Goal: Task Accomplishment & Management: Manage account settings

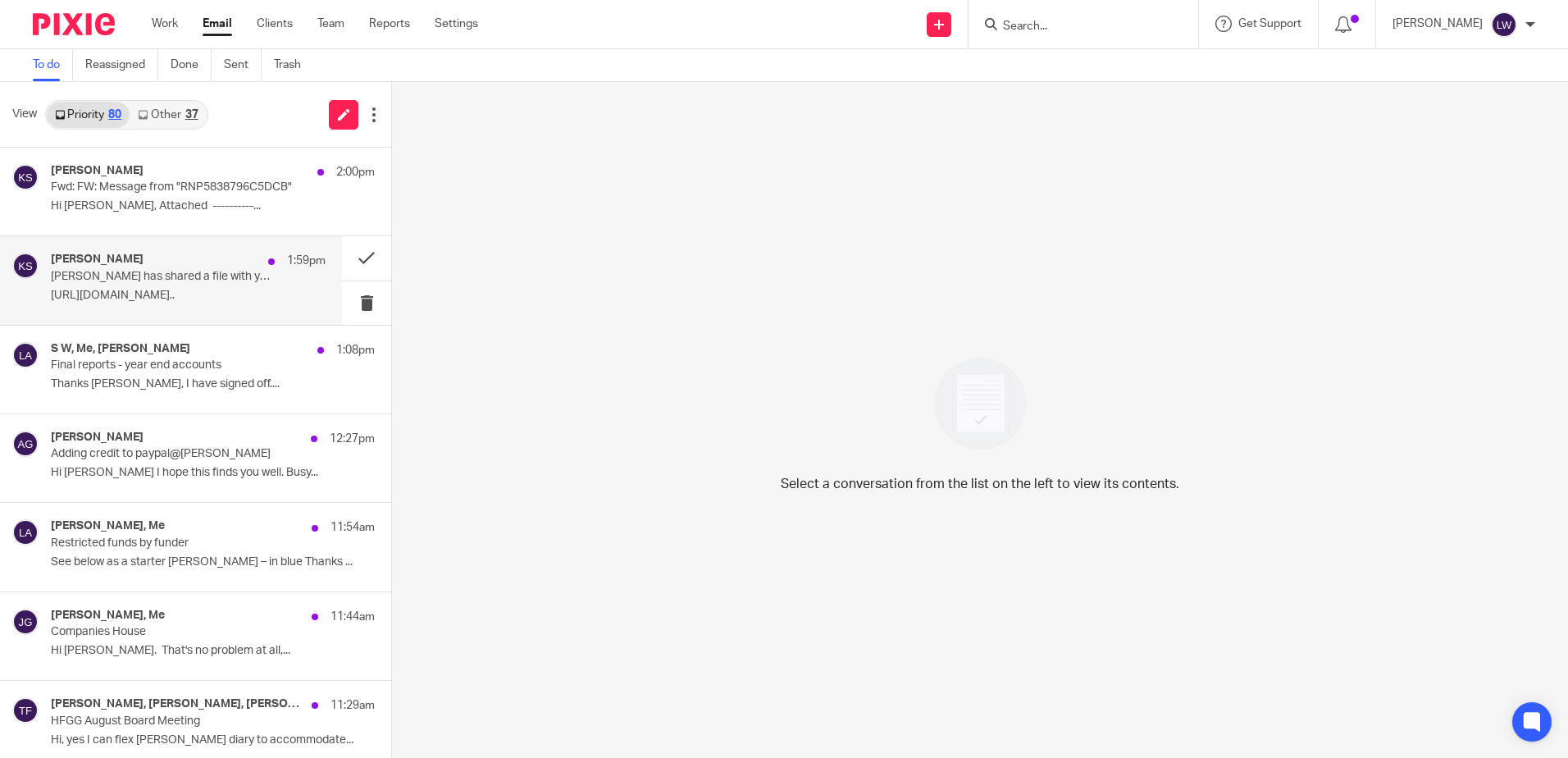
click at [176, 282] on p "[PERSON_NAME] has shared a file with you" at bounding box center [161, 277] width 220 height 14
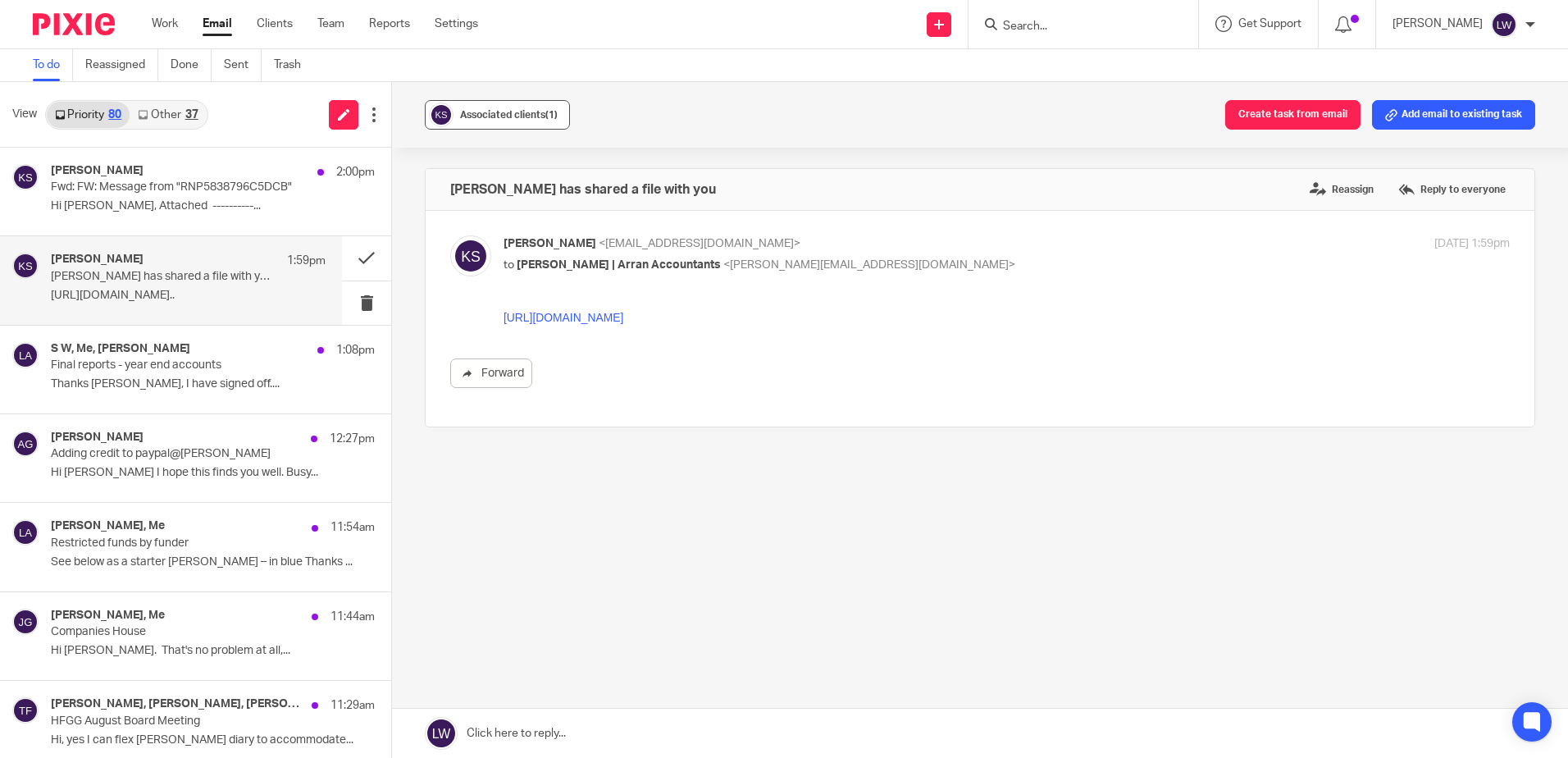
click at [503, 120] on div "Associated clients (1)" at bounding box center [508, 115] width 97 height 17
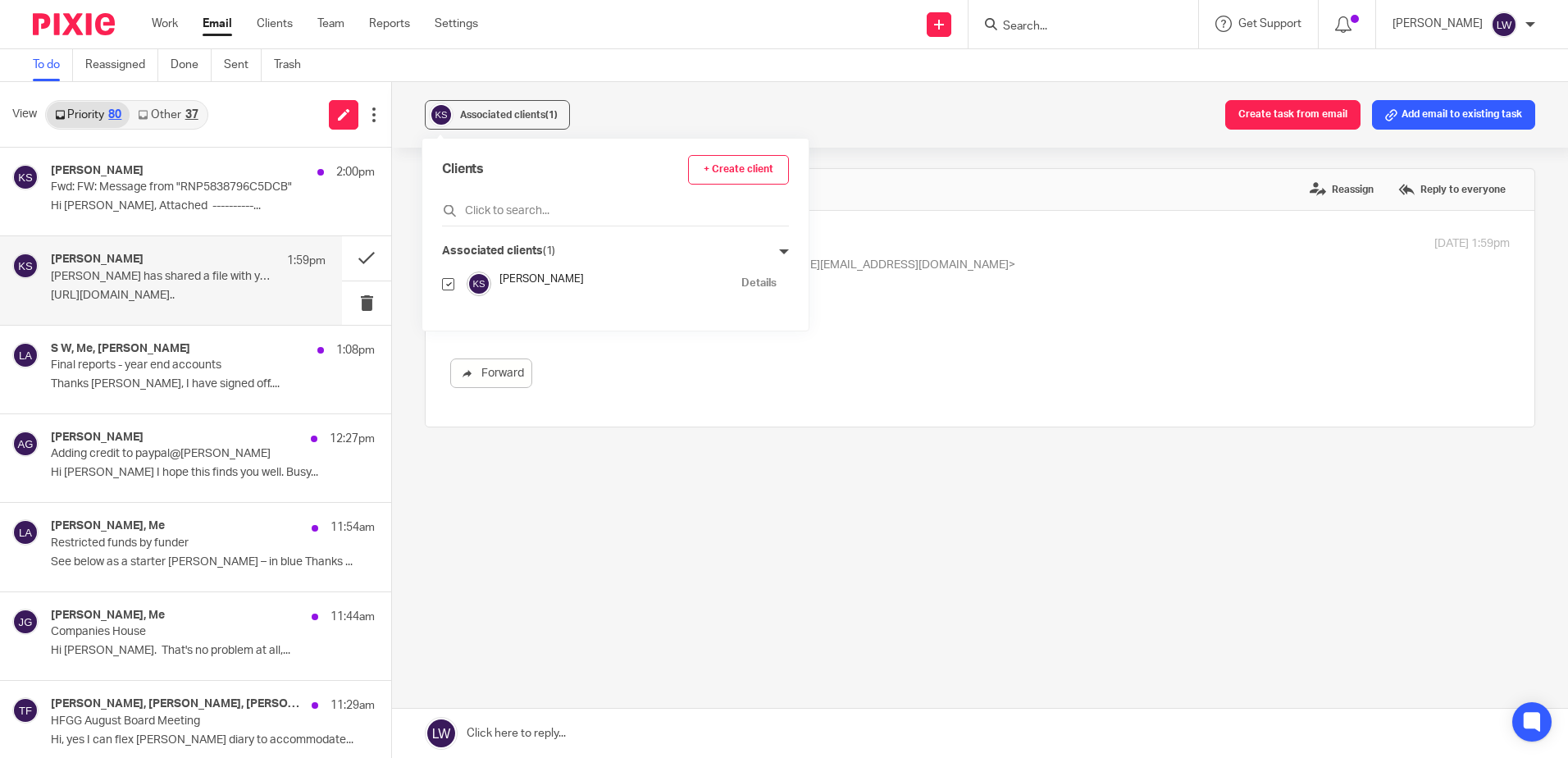
click at [655, 107] on div "Associated clients (1) Create task from email Add email to existing task" at bounding box center [980, 114] width 1176 height 66
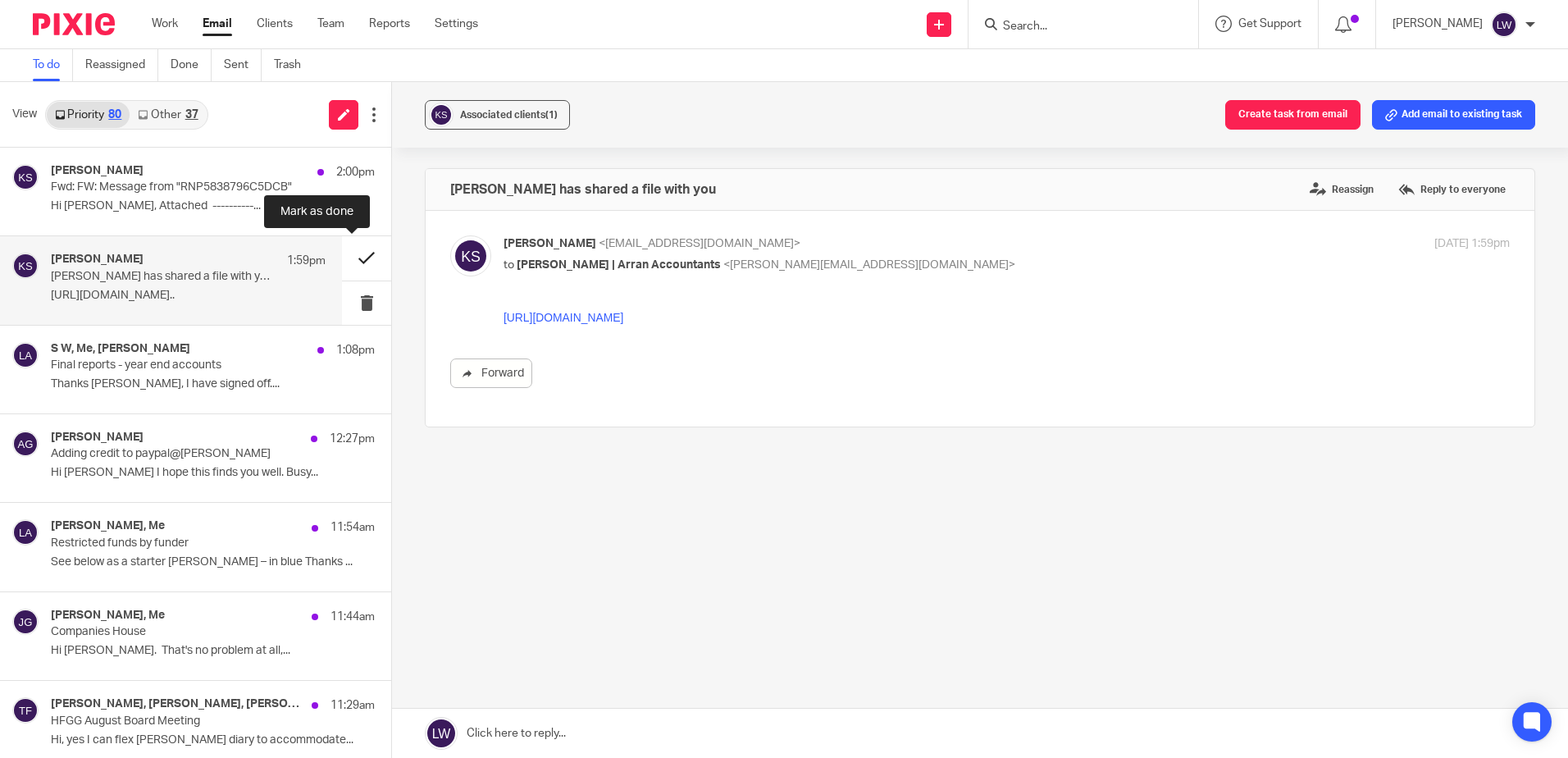
click at [344, 255] on button at bounding box center [366, 258] width 49 height 43
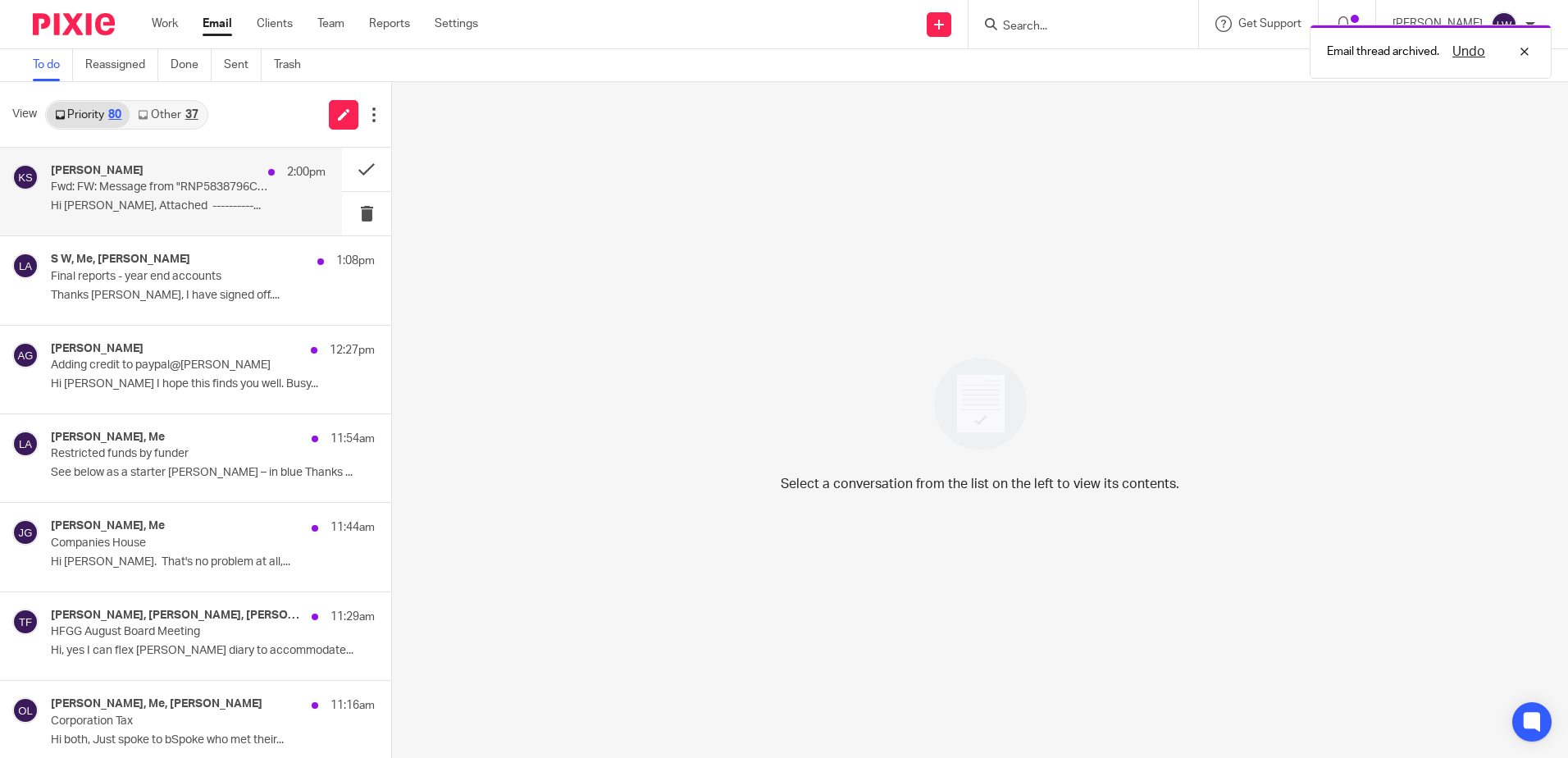
click at [137, 197] on div "Kim Sahiri 2:00pm Fwd: FW: Message from "RNP5838796C5DCB" Hi Lorna, Attached --…" at bounding box center [188, 192] width 275 height 55
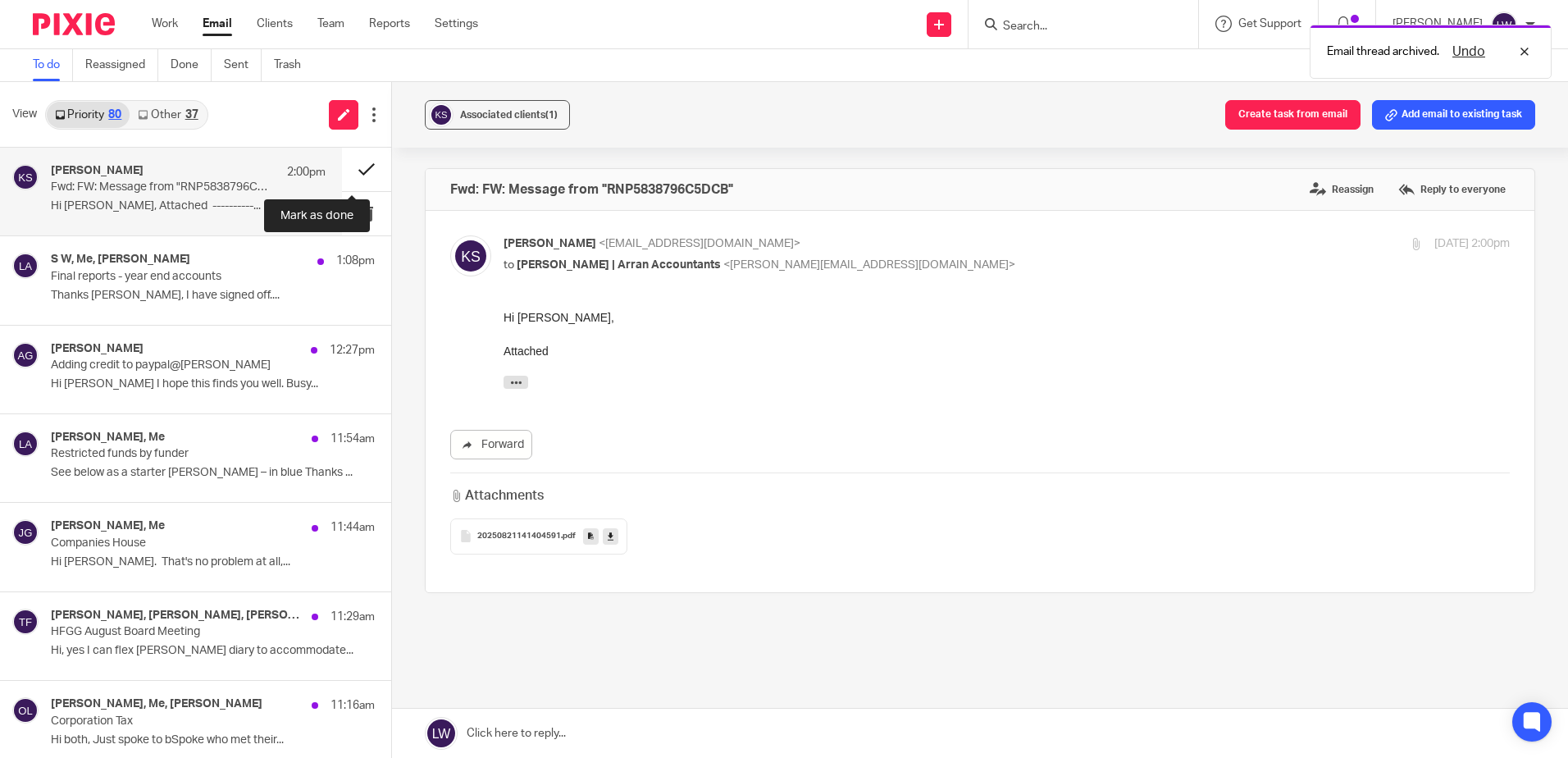
click at [354, 164] on button at bounding box center [366, 169] width 49 height 43
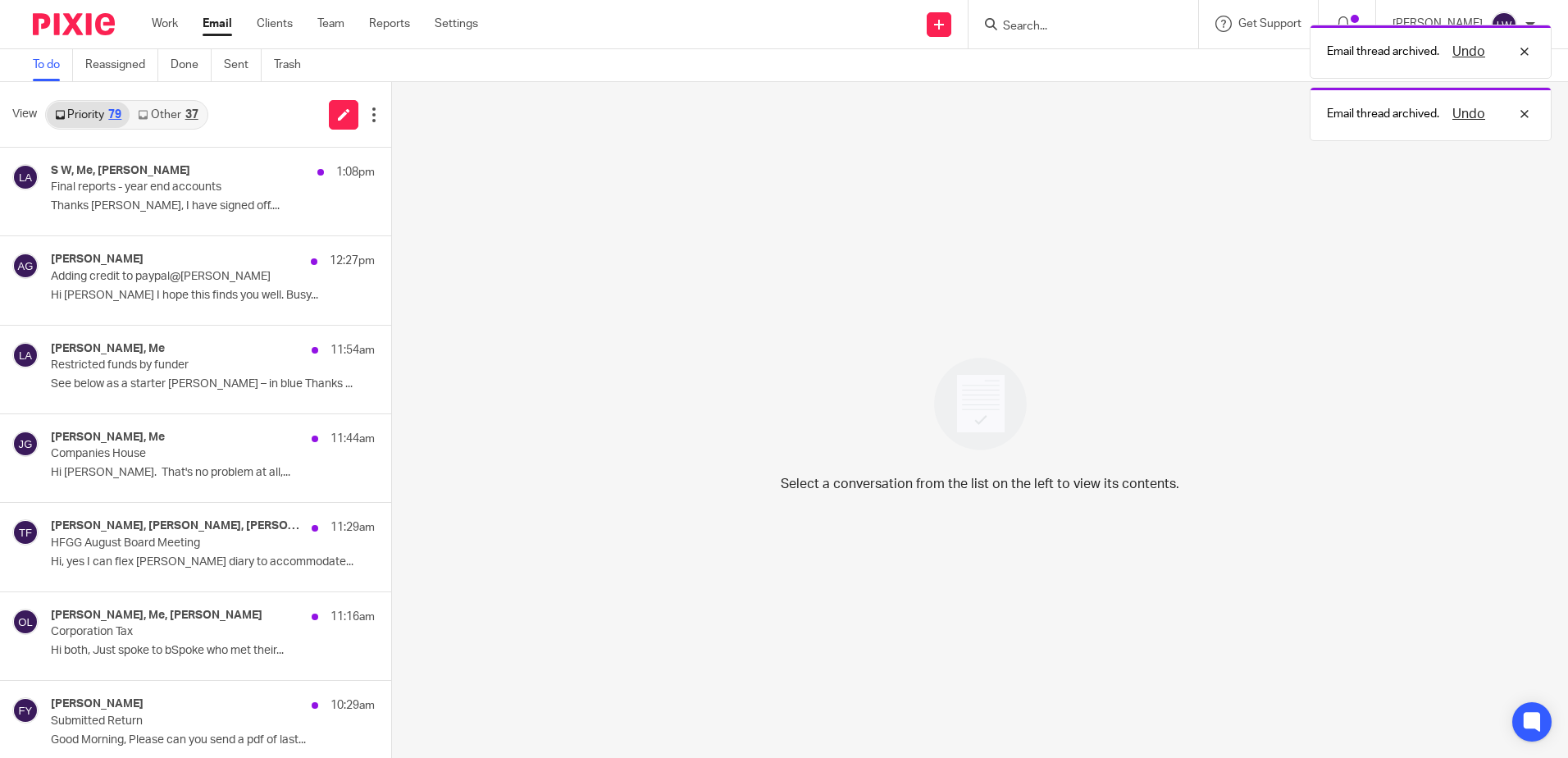
click at [182, 121] on link "Other 37" at bounding box center [168, 115] width 77 height 27
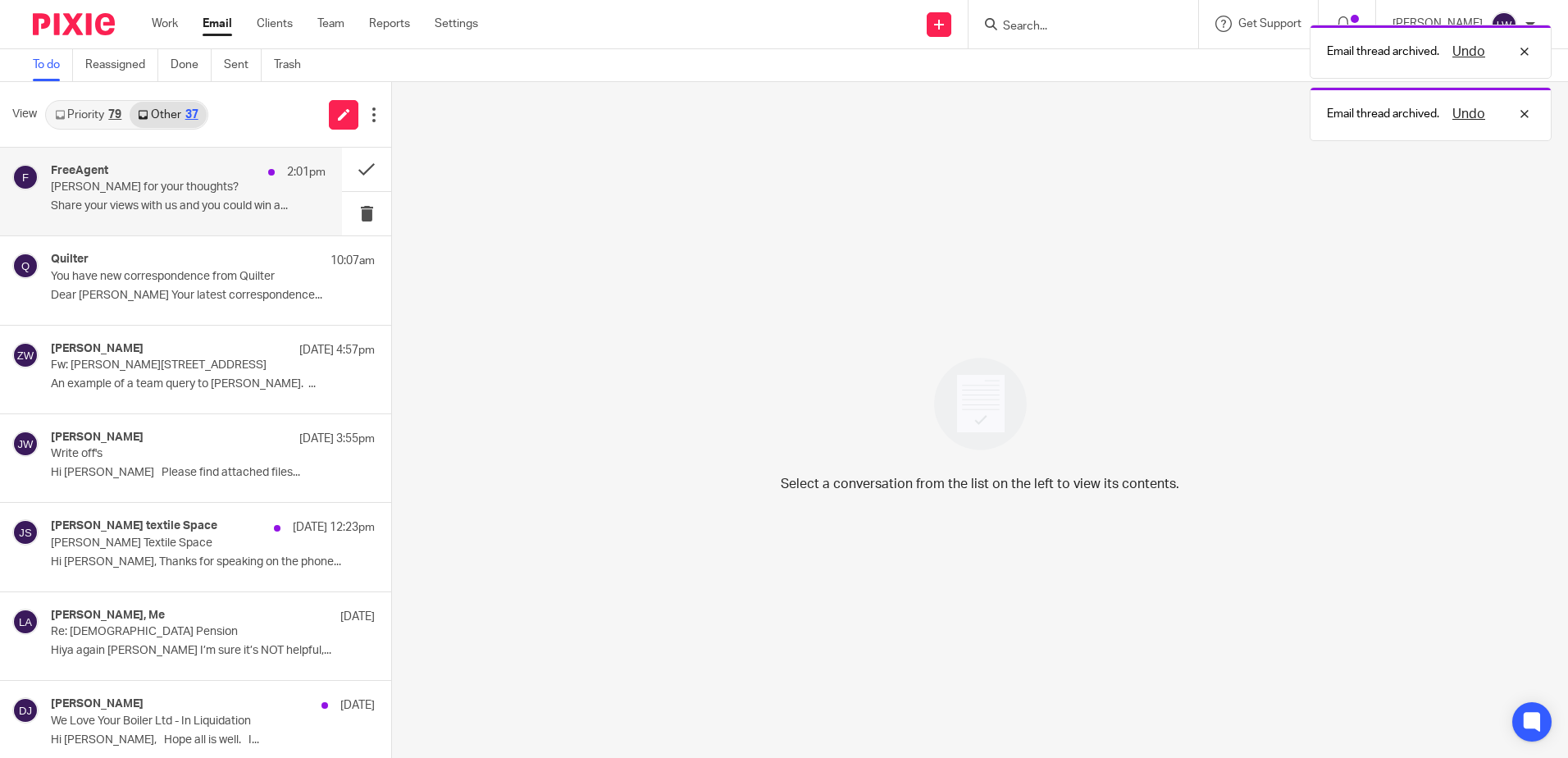
click at [164, 177] on div "FreeAgent 2:01pm" at bounding box center [188, 172] width 275 height 17
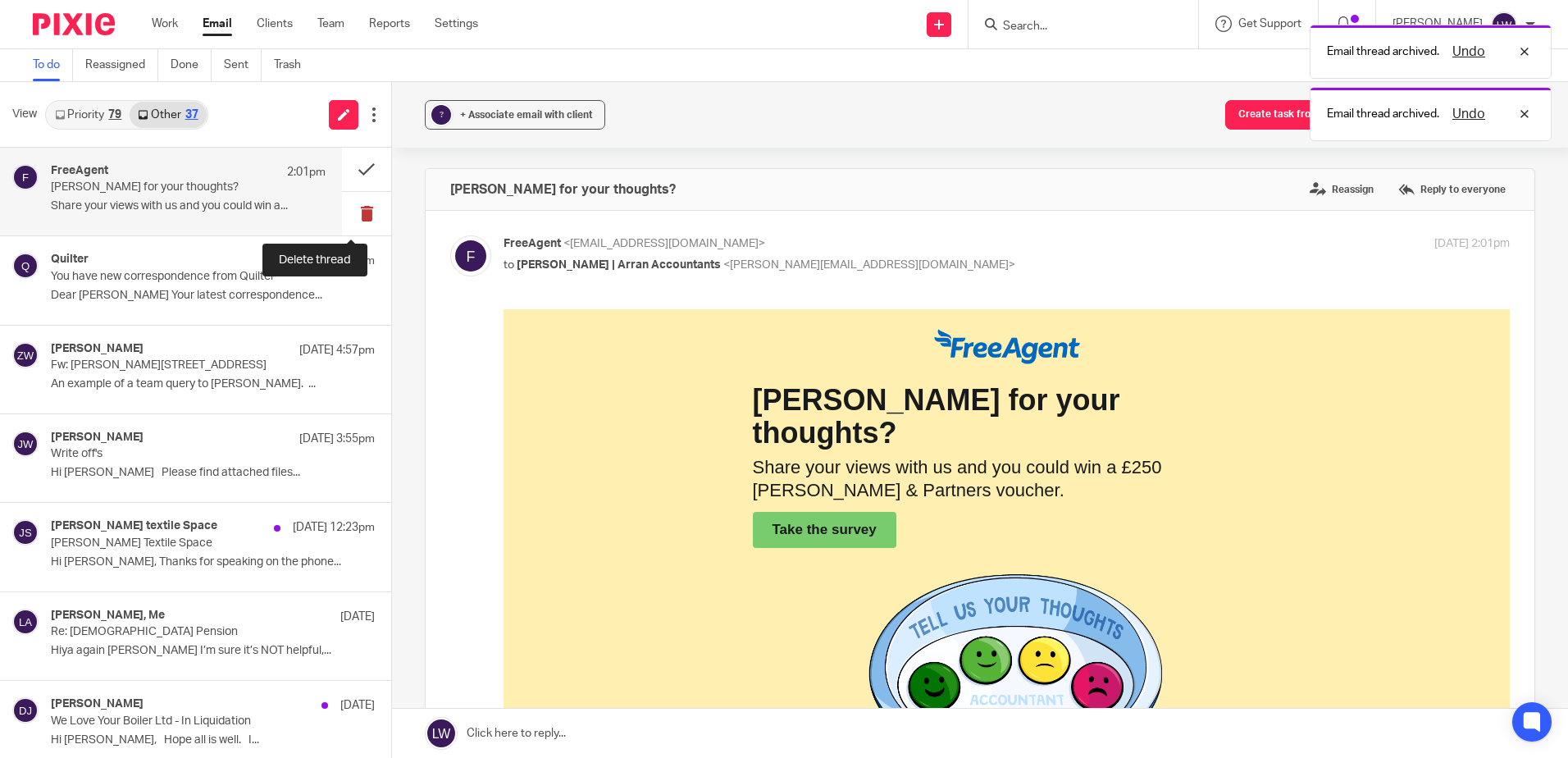
click at [351, 208] on button at bounding box center [366, 213] width 49 height 43
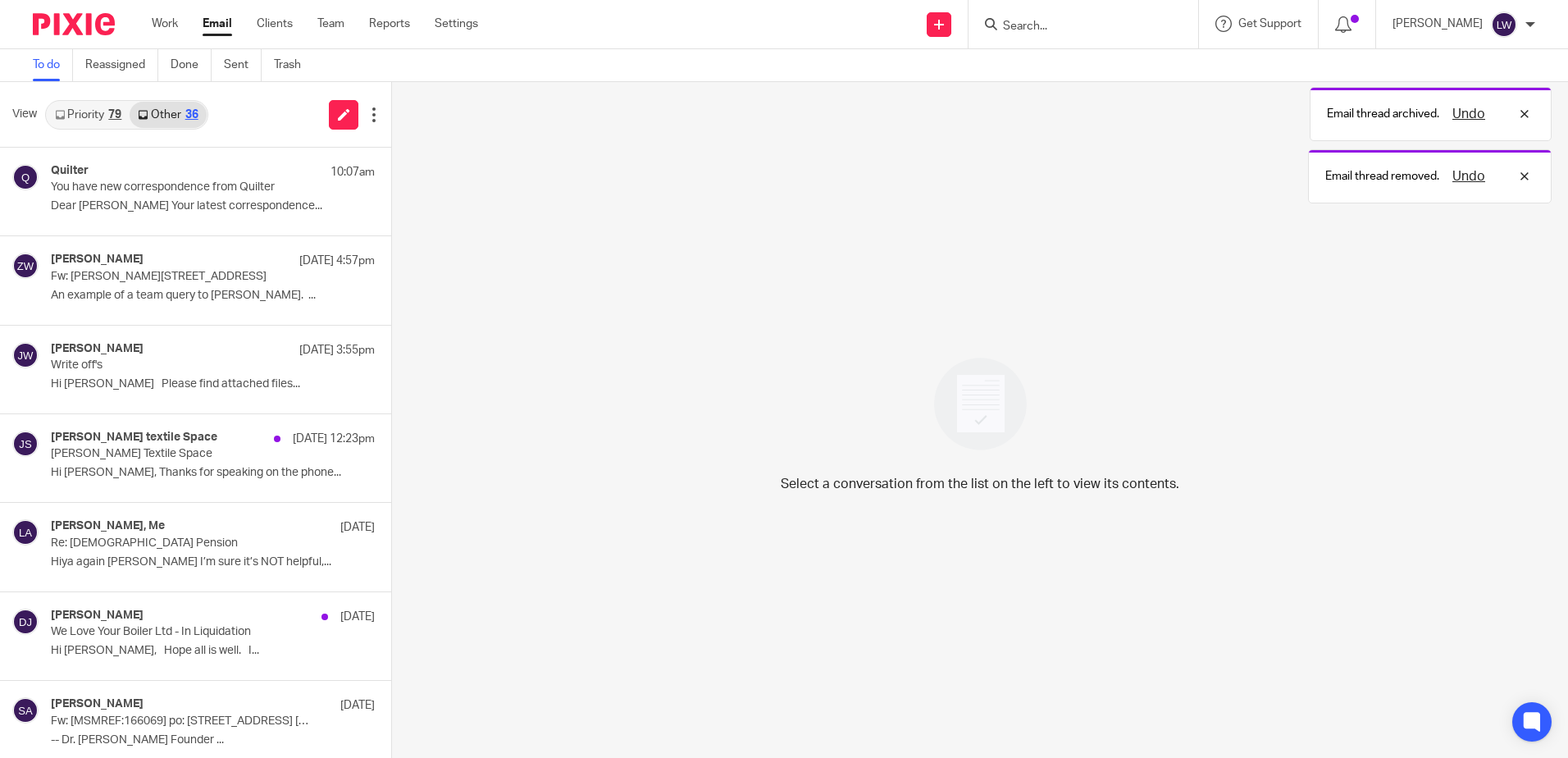
click at [143, 207] on p "Dear Ms Wyllie Your latest correspondence..." at bounding box center [212, 206] width 324 height 14
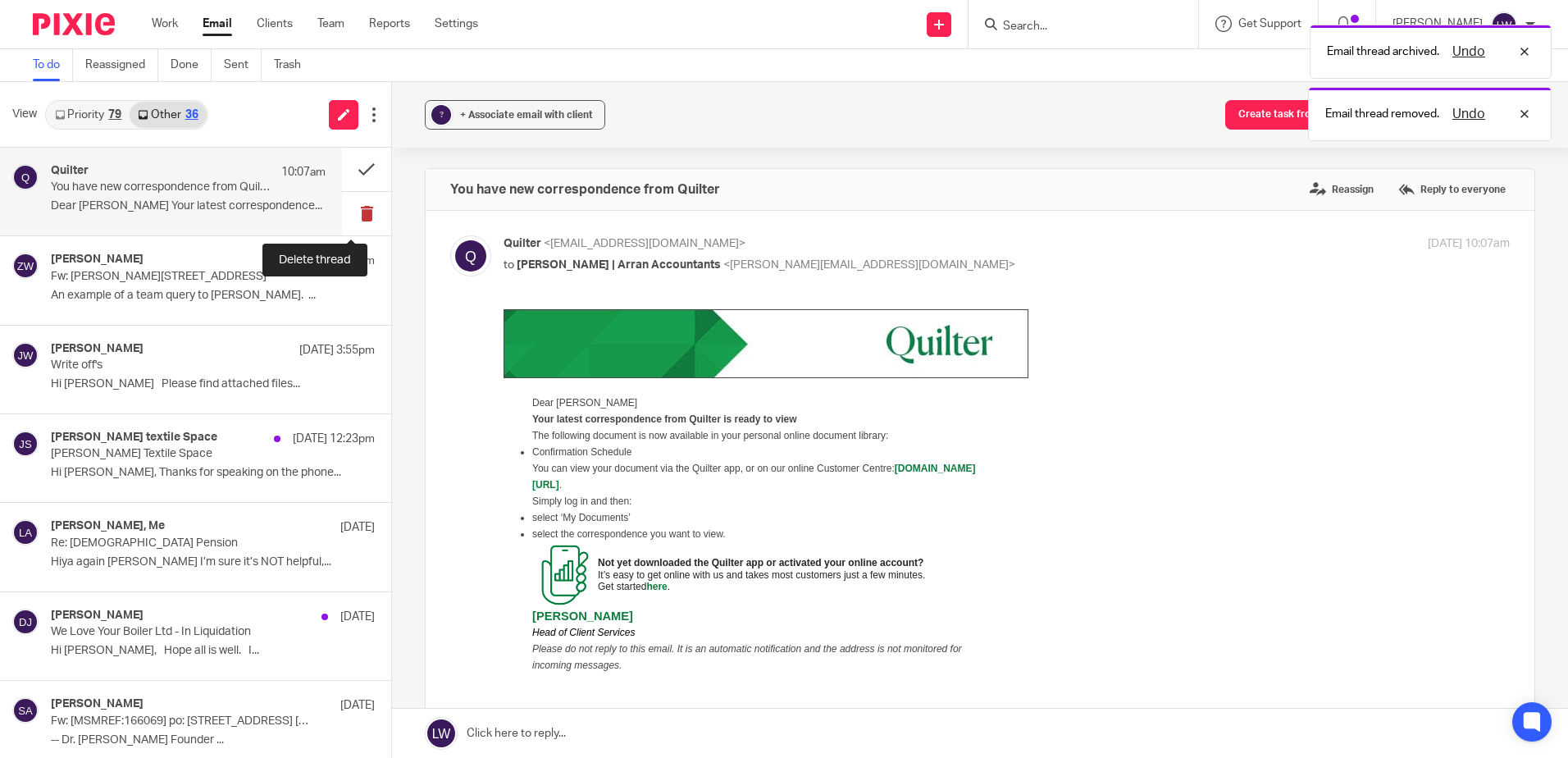
click at [352, 214] on button at bounding box center [366, 213] width 49 height 43
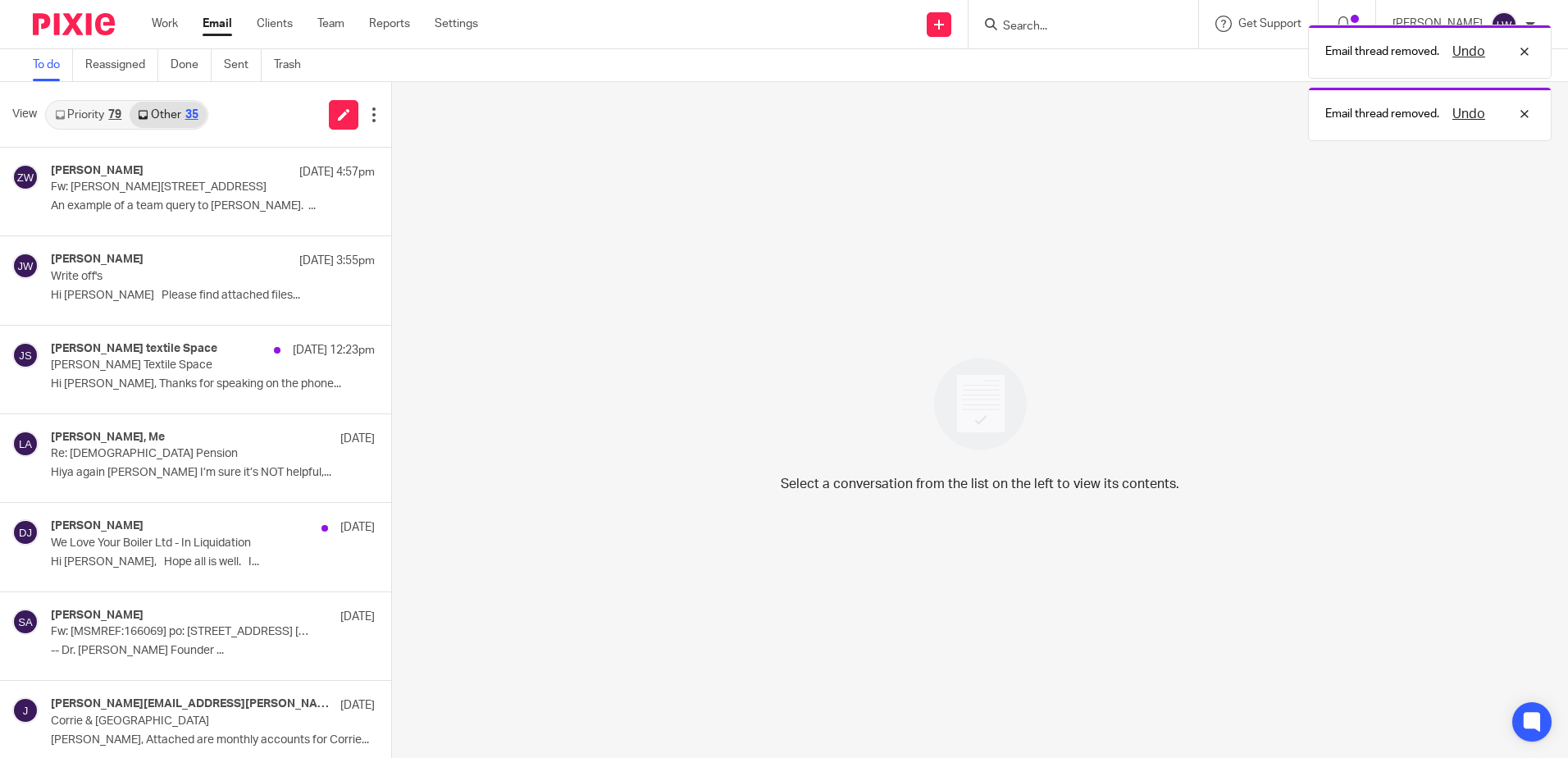
click at [87, 122] on link "Priority 79" at bounding box center [87, 115] width 82 height 27
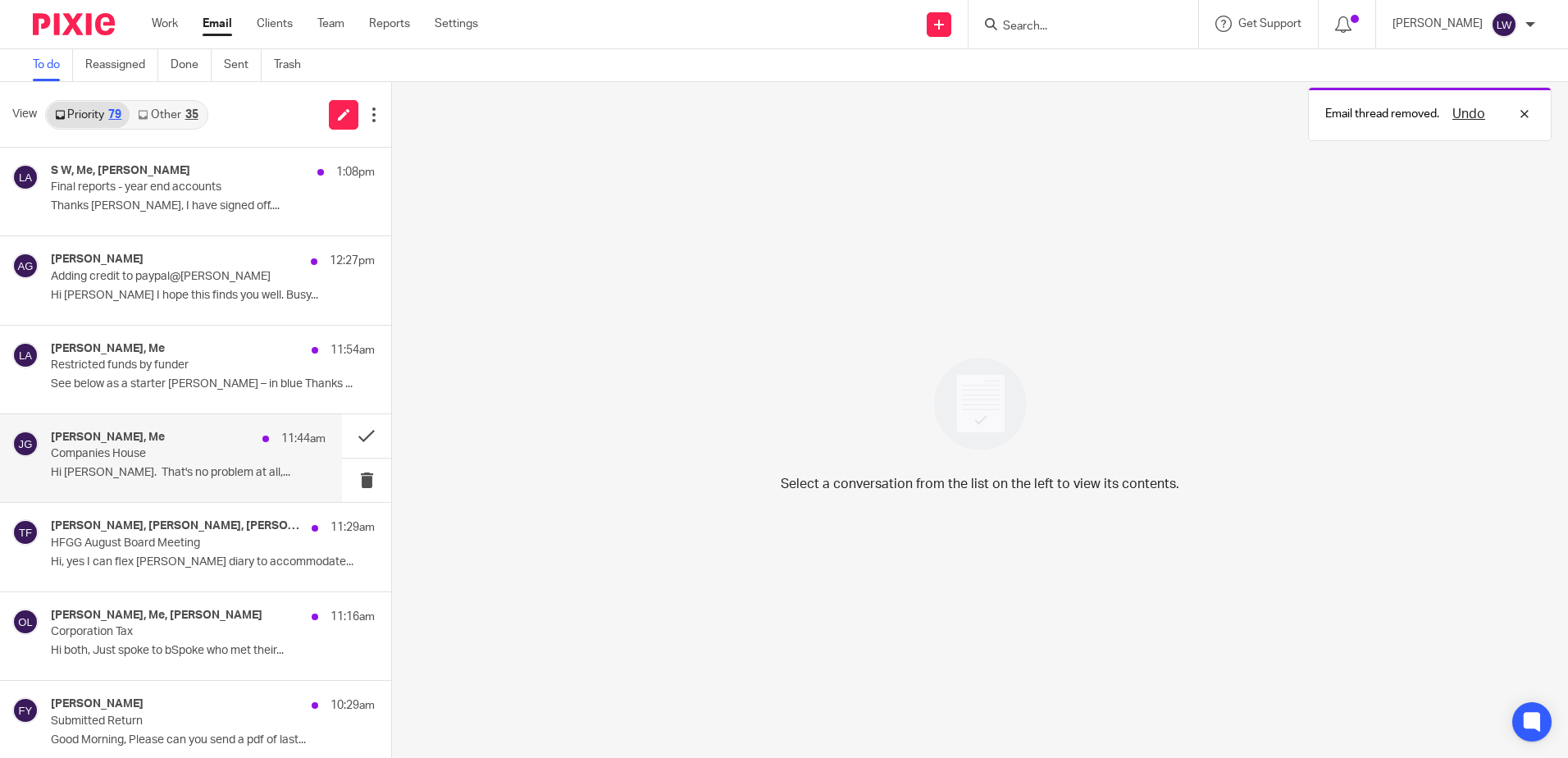
click at [148, 460] on p "Companies House" at bounding box center [161, 454] width 220 height 14
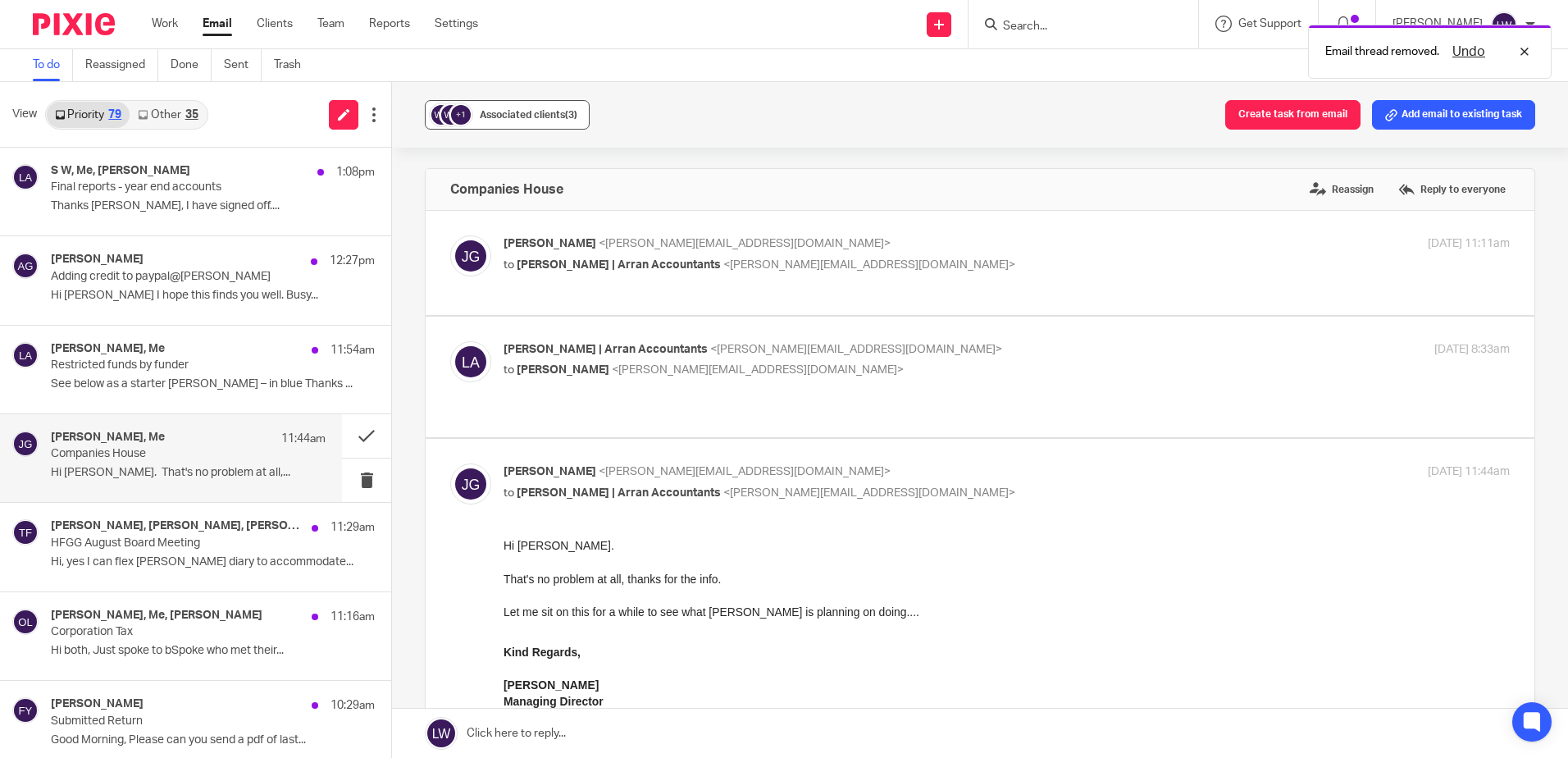
click at [491, 115] on span "Associated clients (3)" at bounding box center [528, 115] width 97 height 10
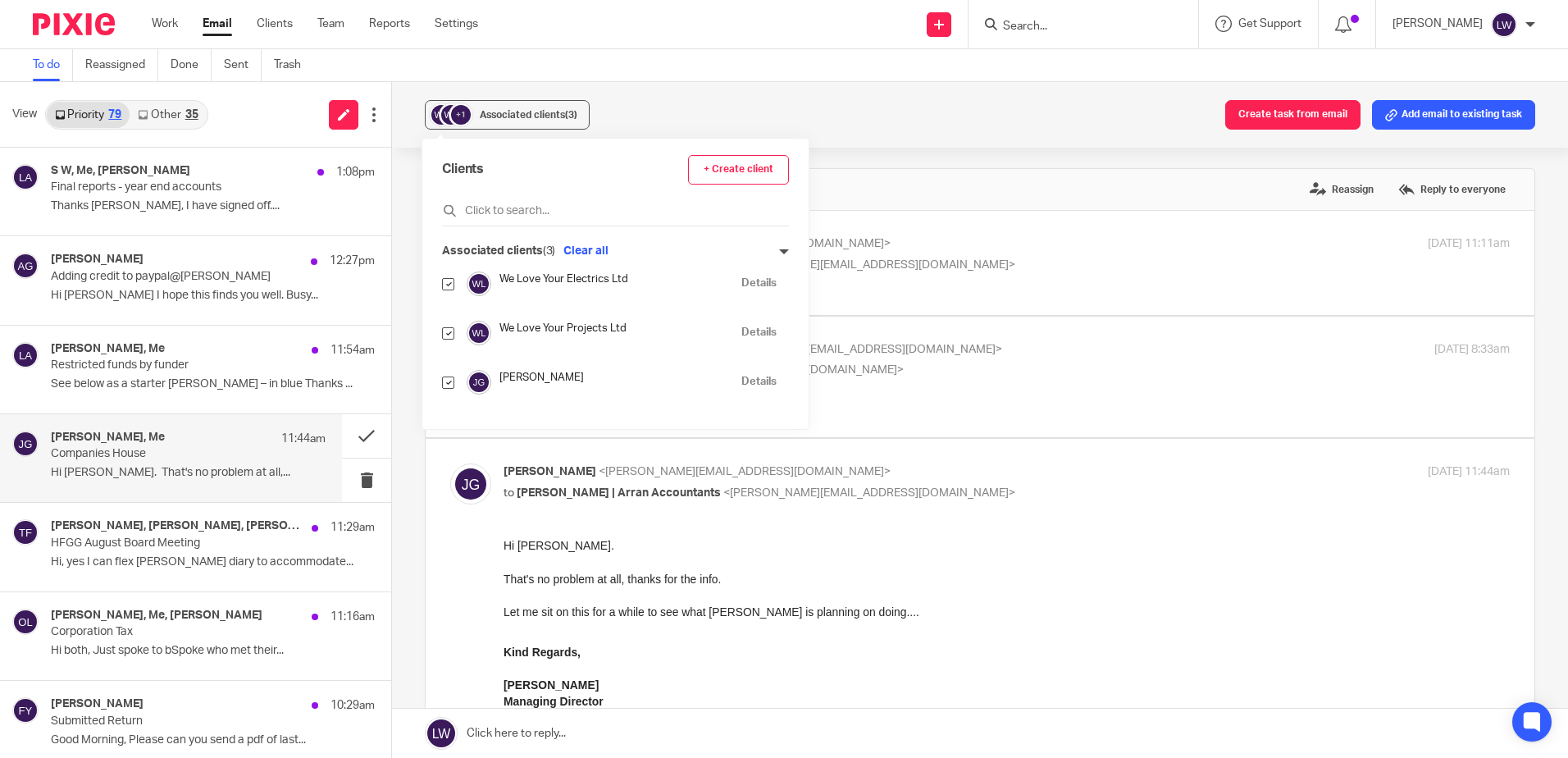
click at [444, 385] on input "checkbox" at bounding box center [448, 382] width 12 height 12
checkbox input "false"
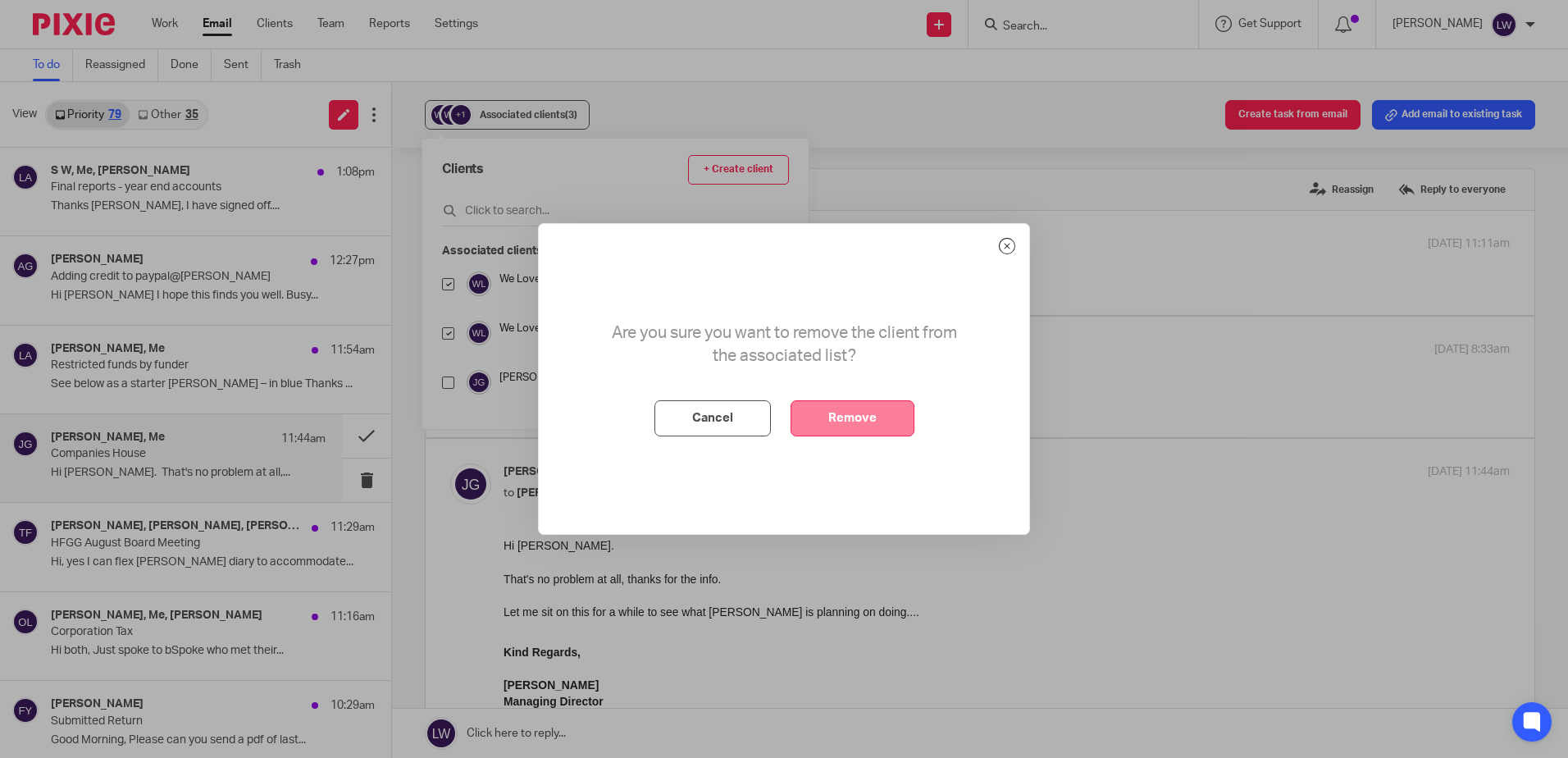
click at [807, 428] on button "Remove" at bounding box center [852, 418] width 124 height 36
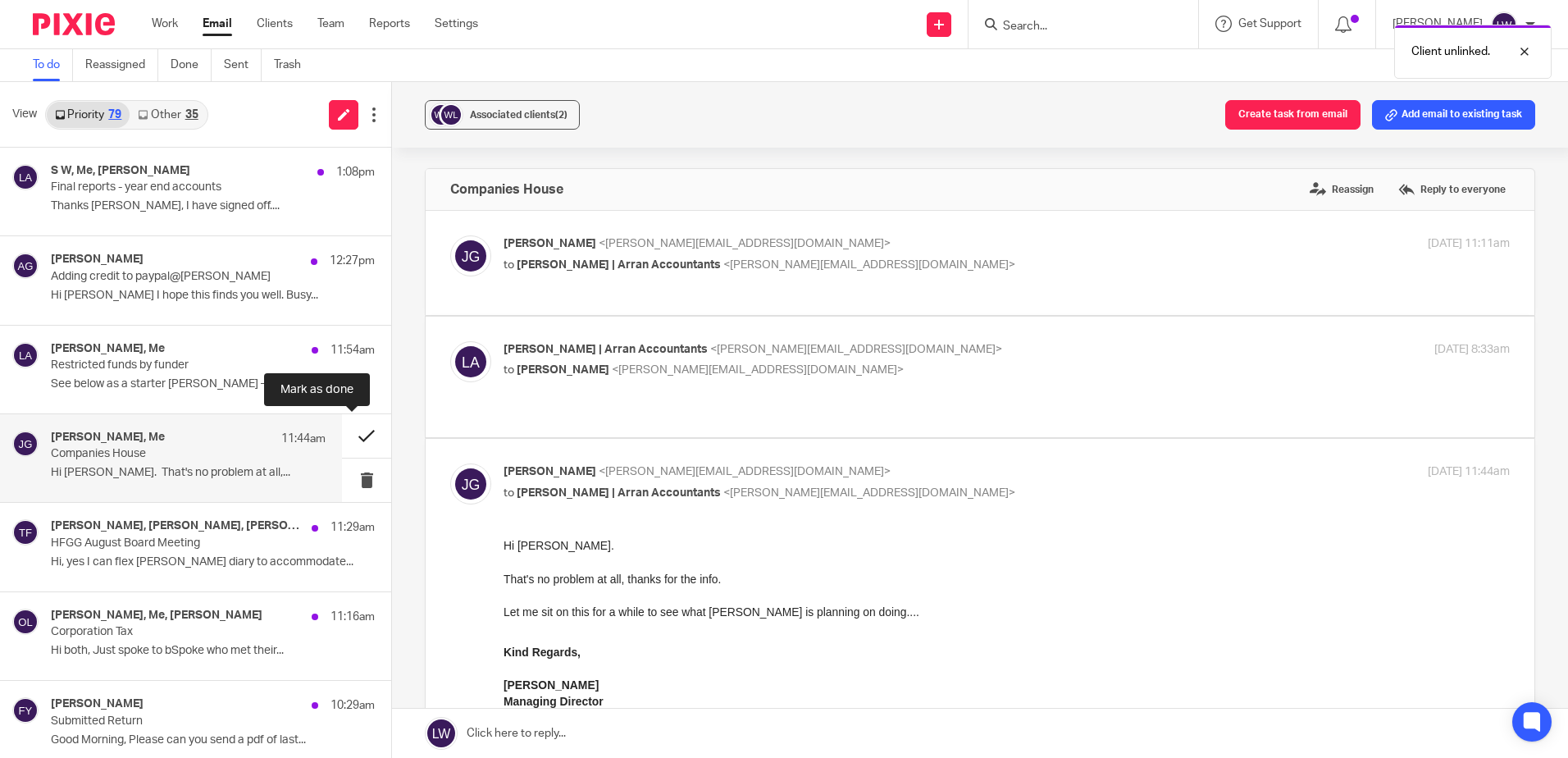
click at [348, 431] on button at bounding box center [366, 436] width 49 height 43
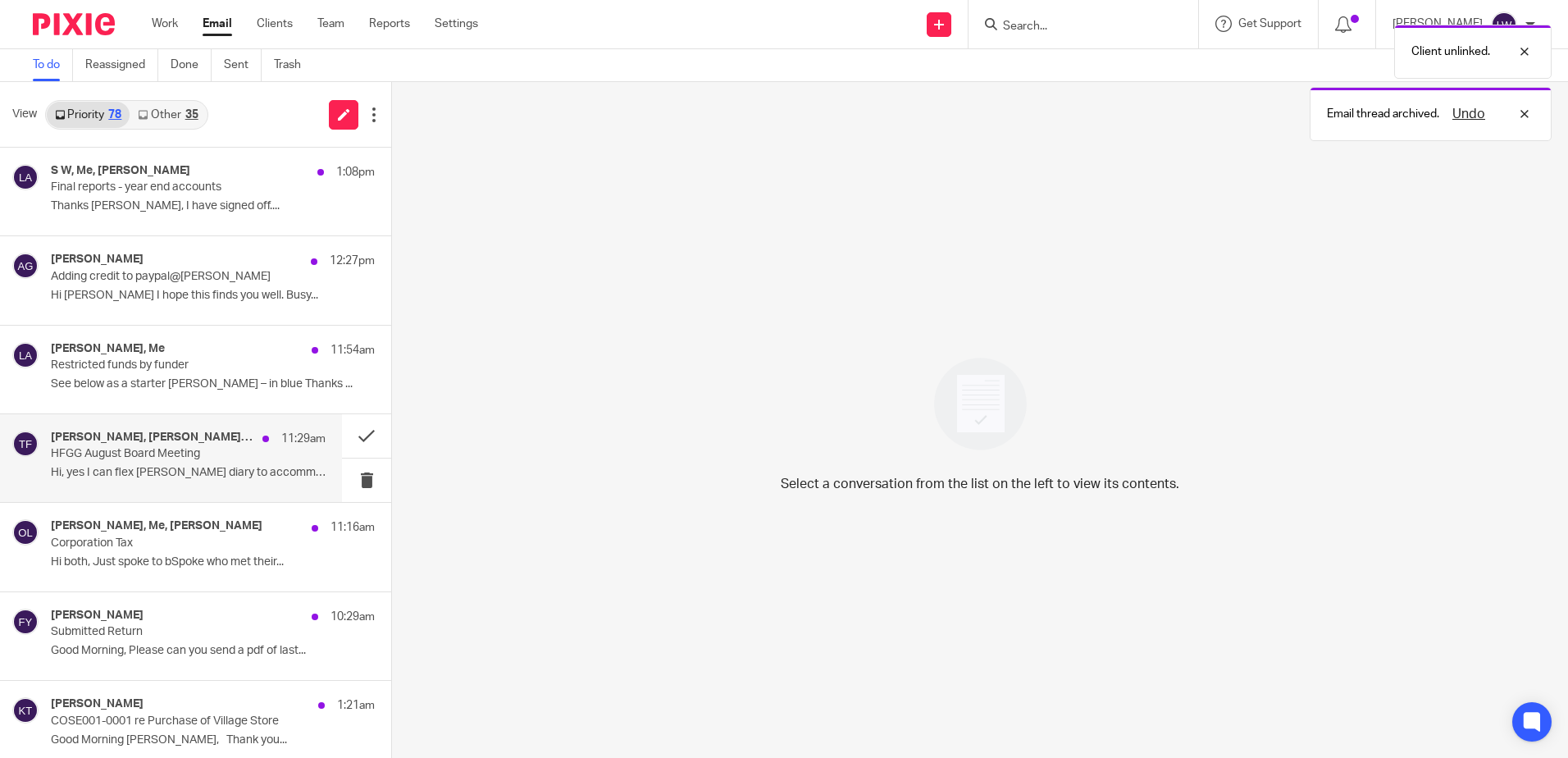
click at [186, 456] on p "HFGG August Board Meeting" at bounding box center [161, 454] width 220 height 14
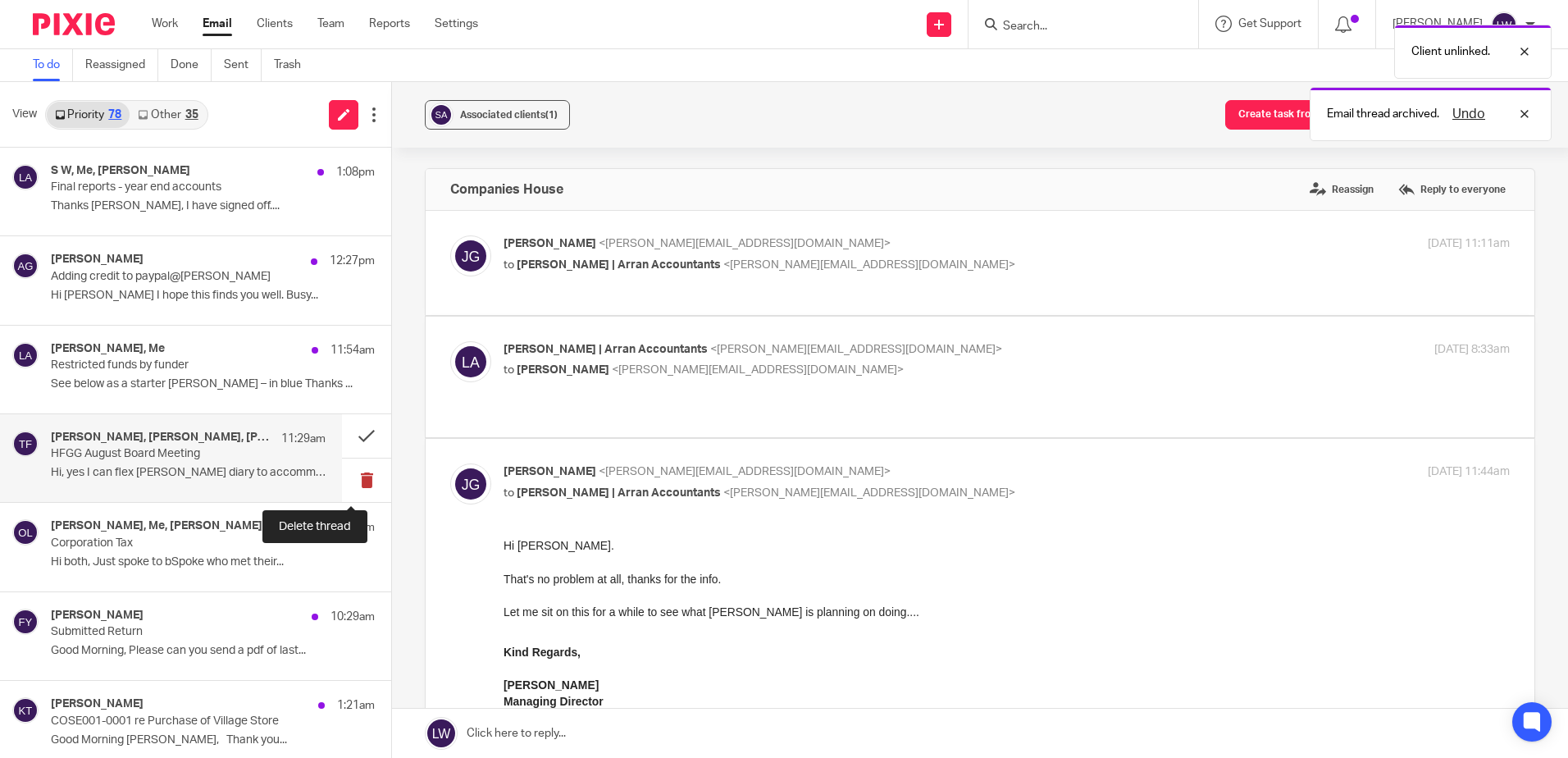
click at [348, 485] on button at bounding box center [366, 480] width 49 height 43
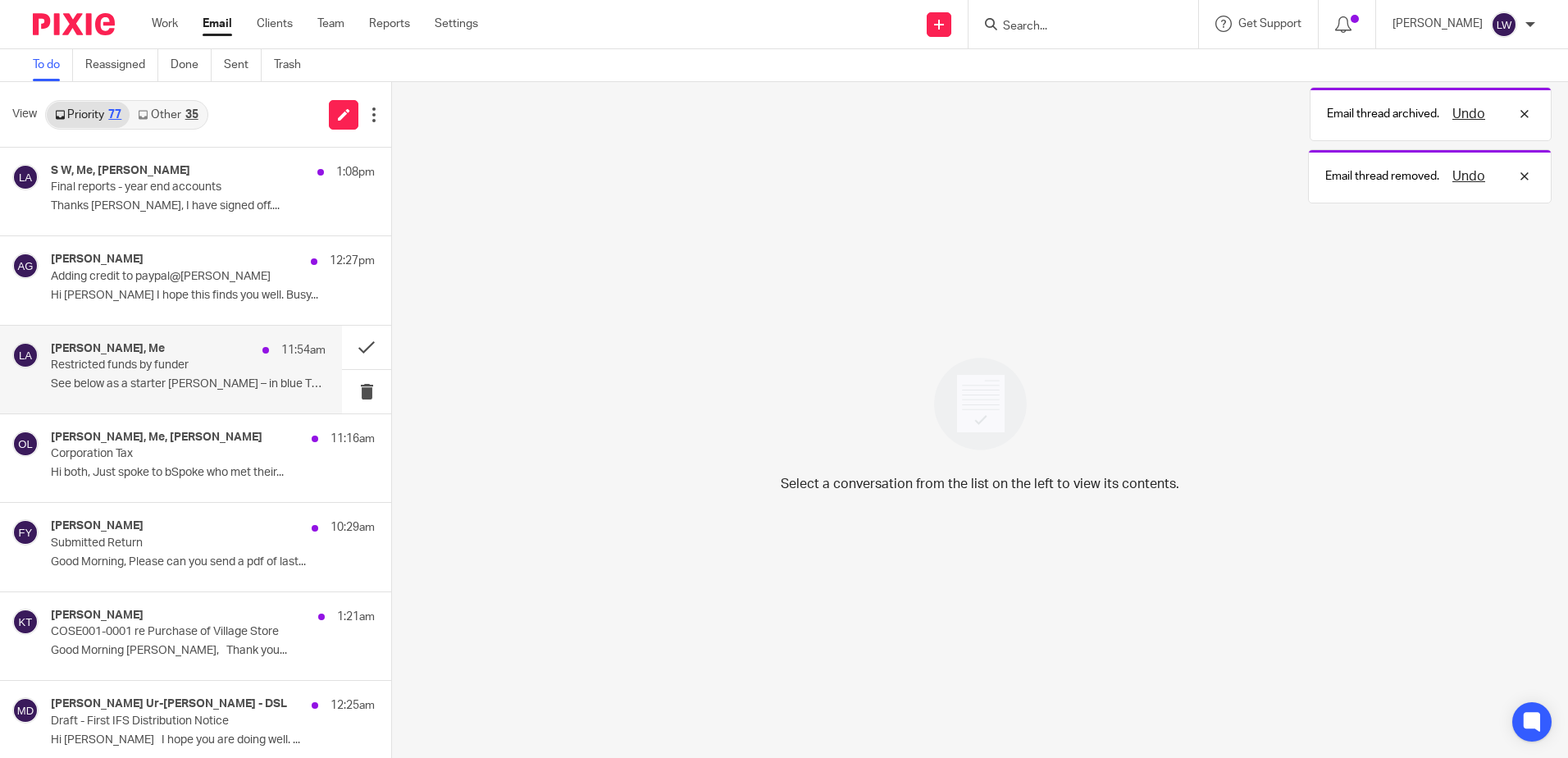
click at [136, 367] on p "Restricted funds by funder" at bounding box center [161, 365] width 220 height 14
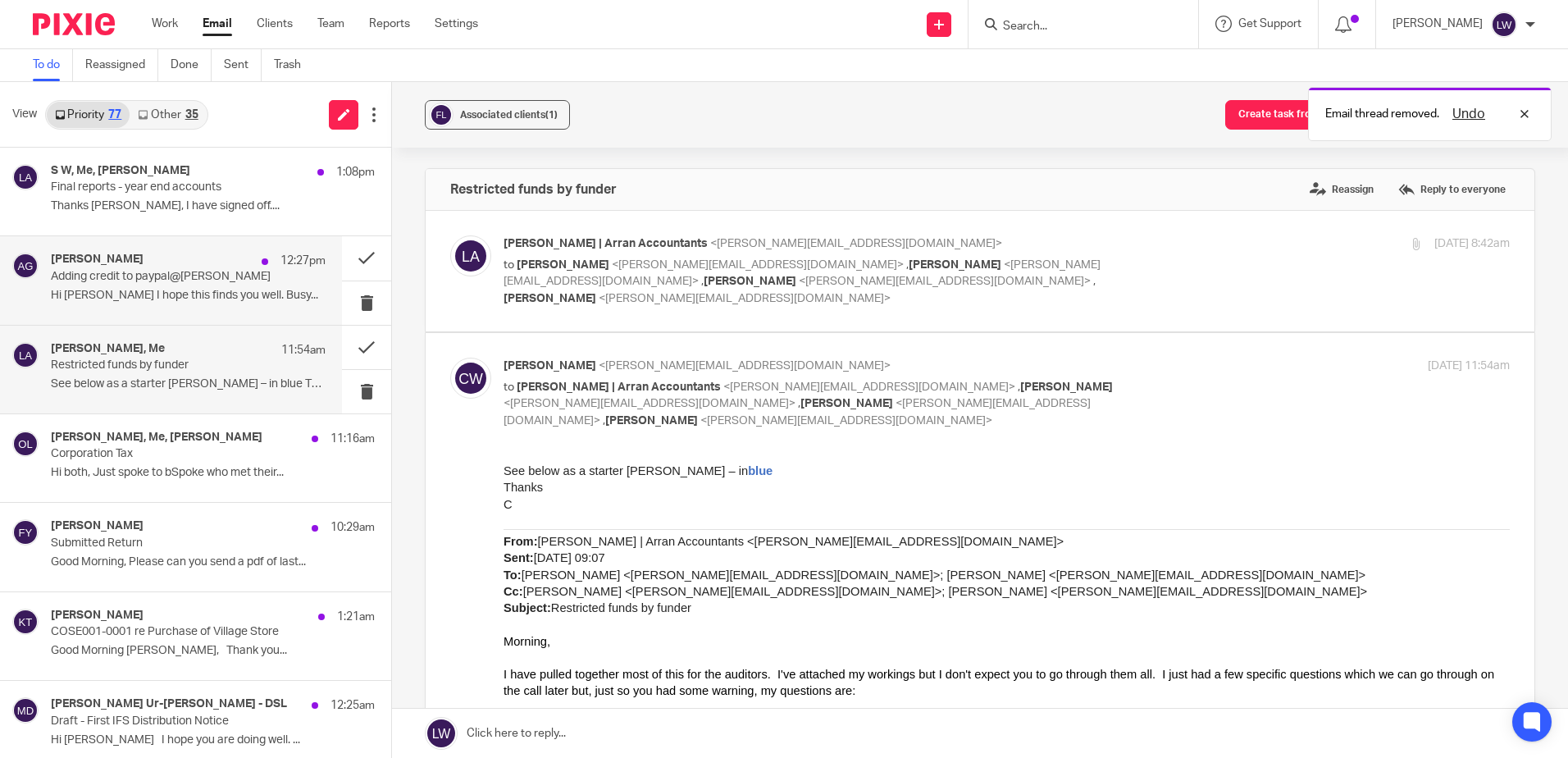
click at [112, 268] on div "Alberta Gutteridge 12:27pm" at bounding box center [188, 261] width 275 height 17
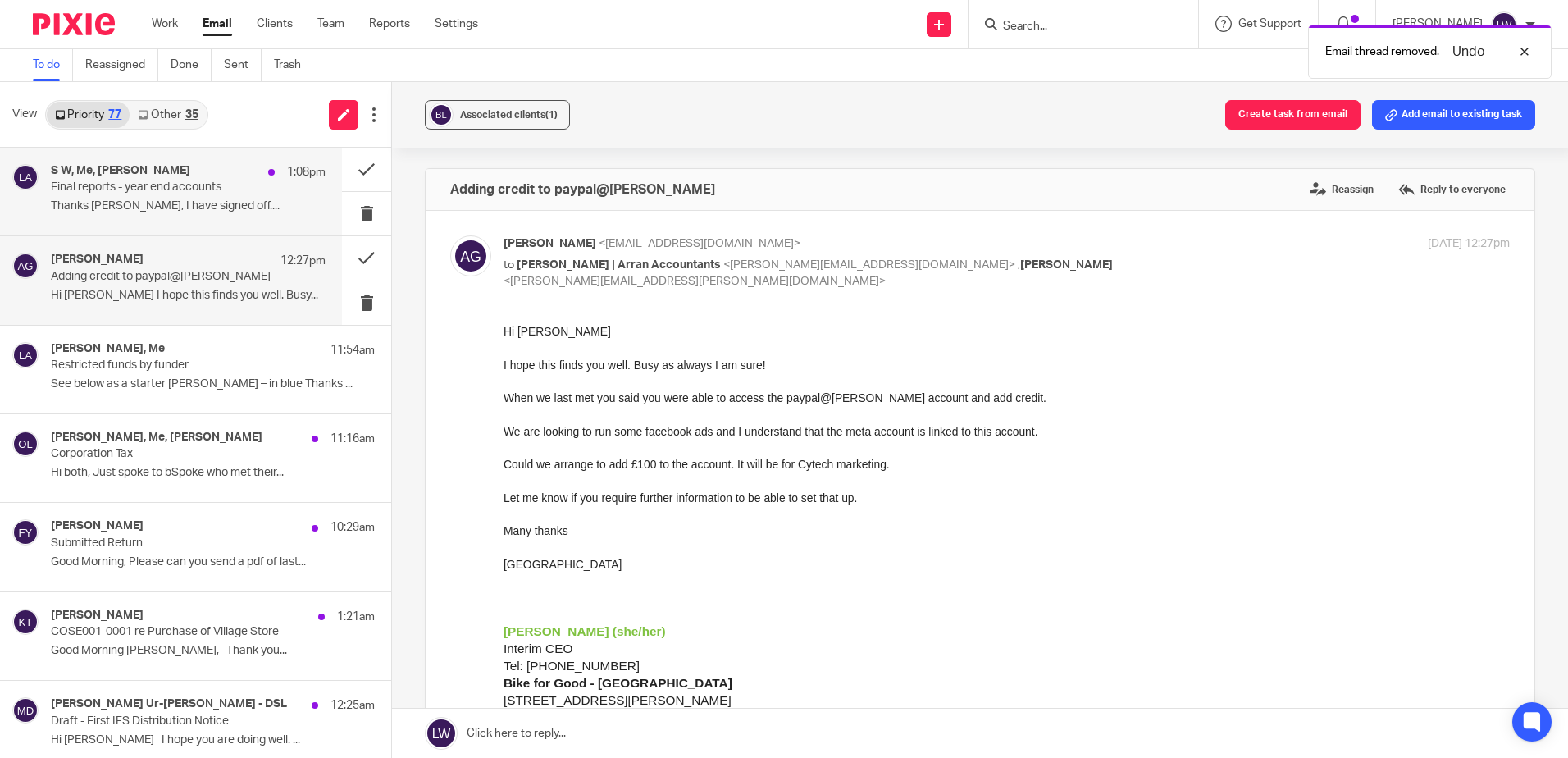
click at [110, 188] on p "Final reports - year end accounts" at bounding box center [161, 187] width 220 height 14
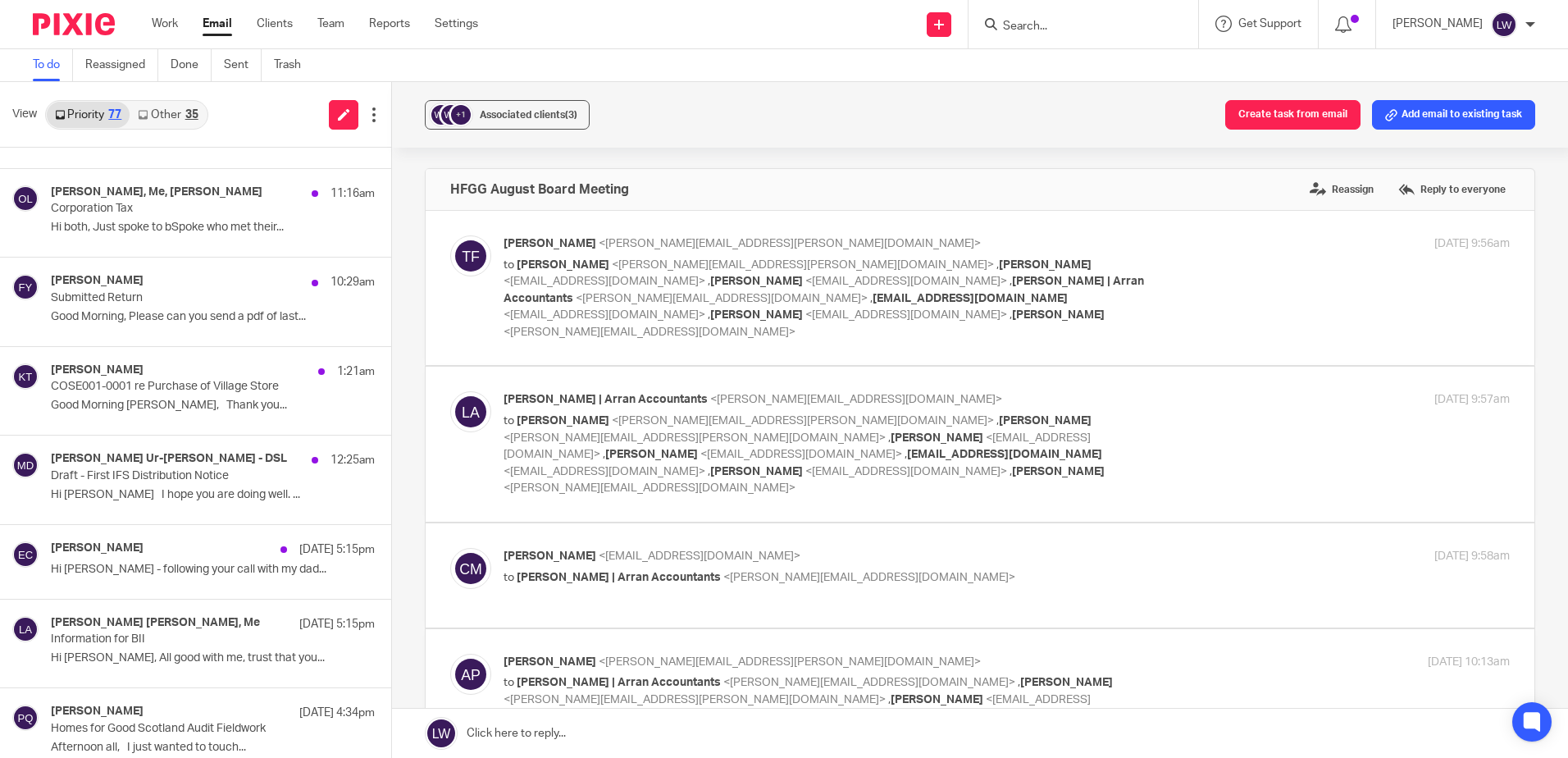
scroll to position [246, 0]
click at [159, 113] on link "Other 35" at bounding box center [168, 115] width 77 height 27
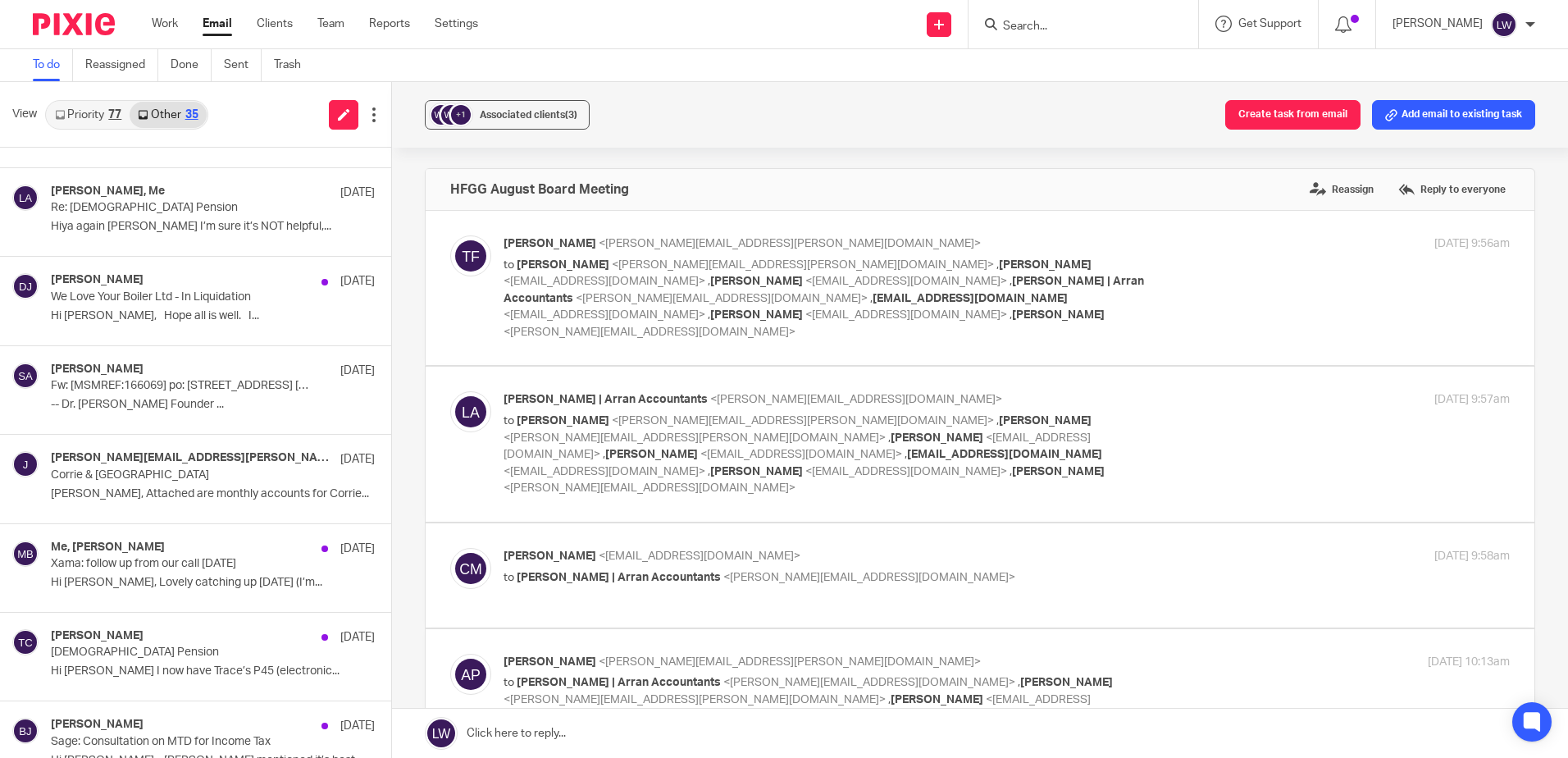
scroll to position [0, 0]
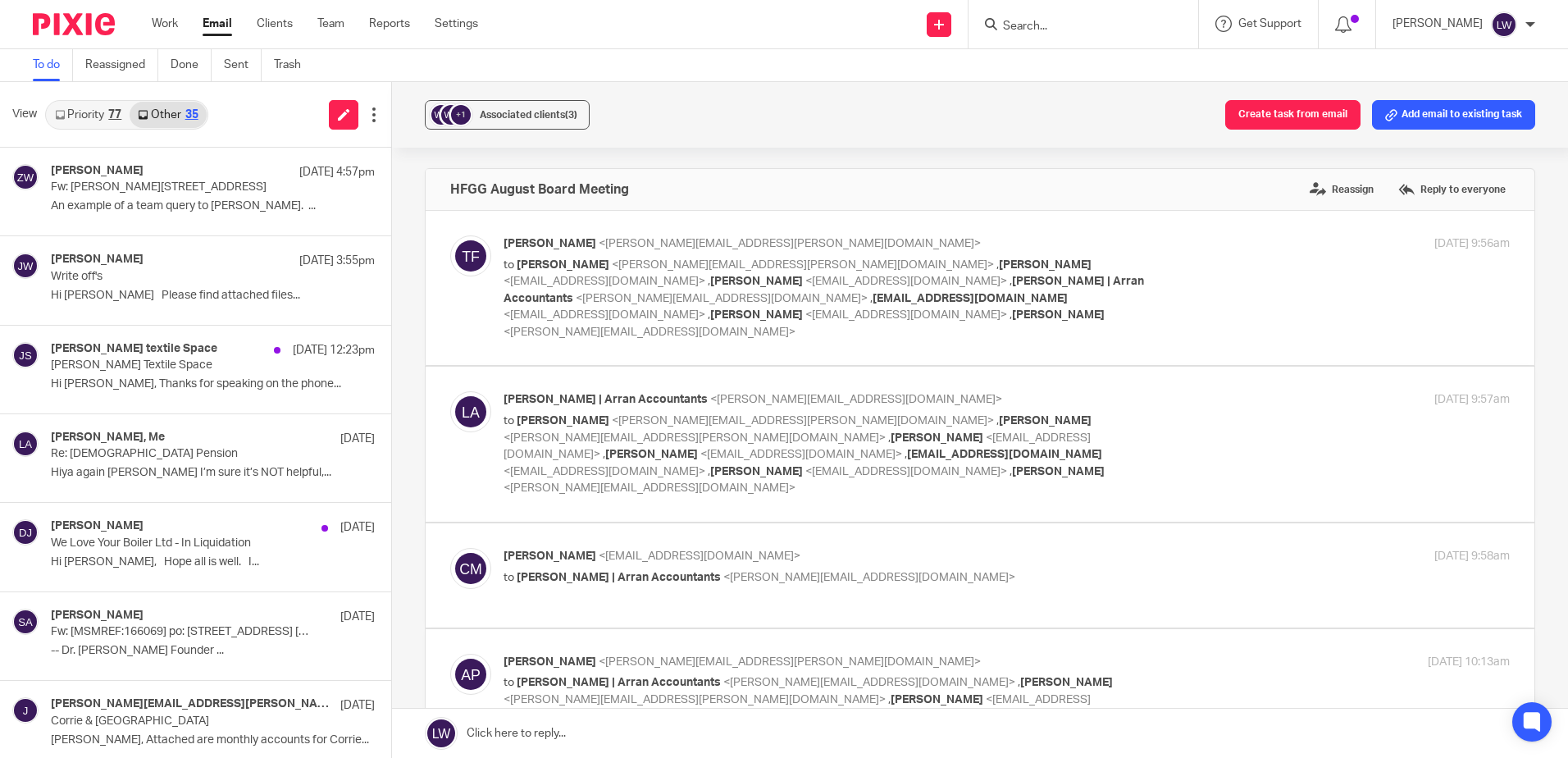
click at [211, 24] on link "Email" at bounding box center [217, 24] width 29 height 17
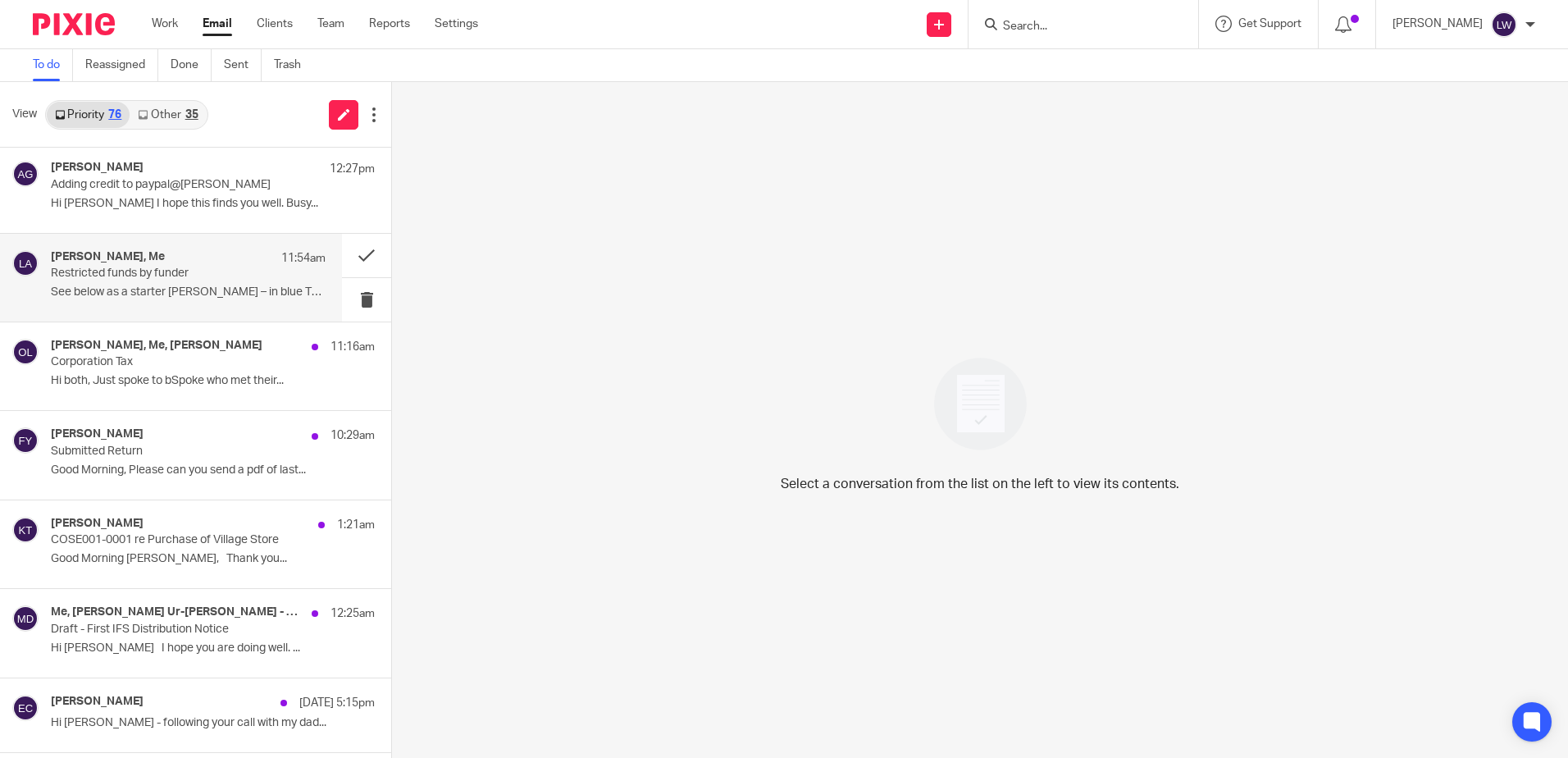
scroll to position [164, 0]
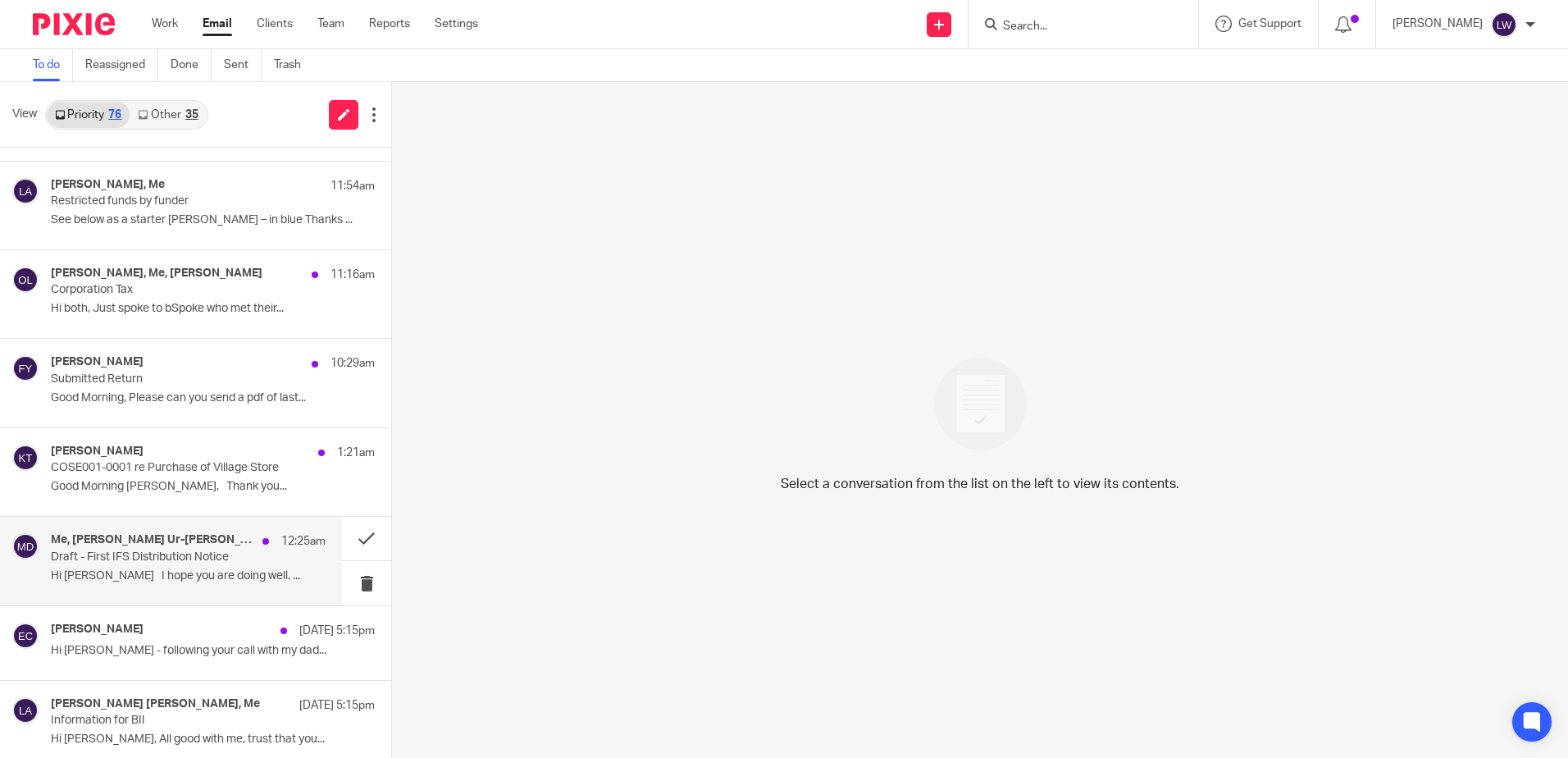
click at [161, 566] on div "Me, Mujeeb Ur-Rehman - DSL 12:25am Draft - First IFS Distribution Notice Hi Lor…" at bounding box center [188, 561] width 275 height 55
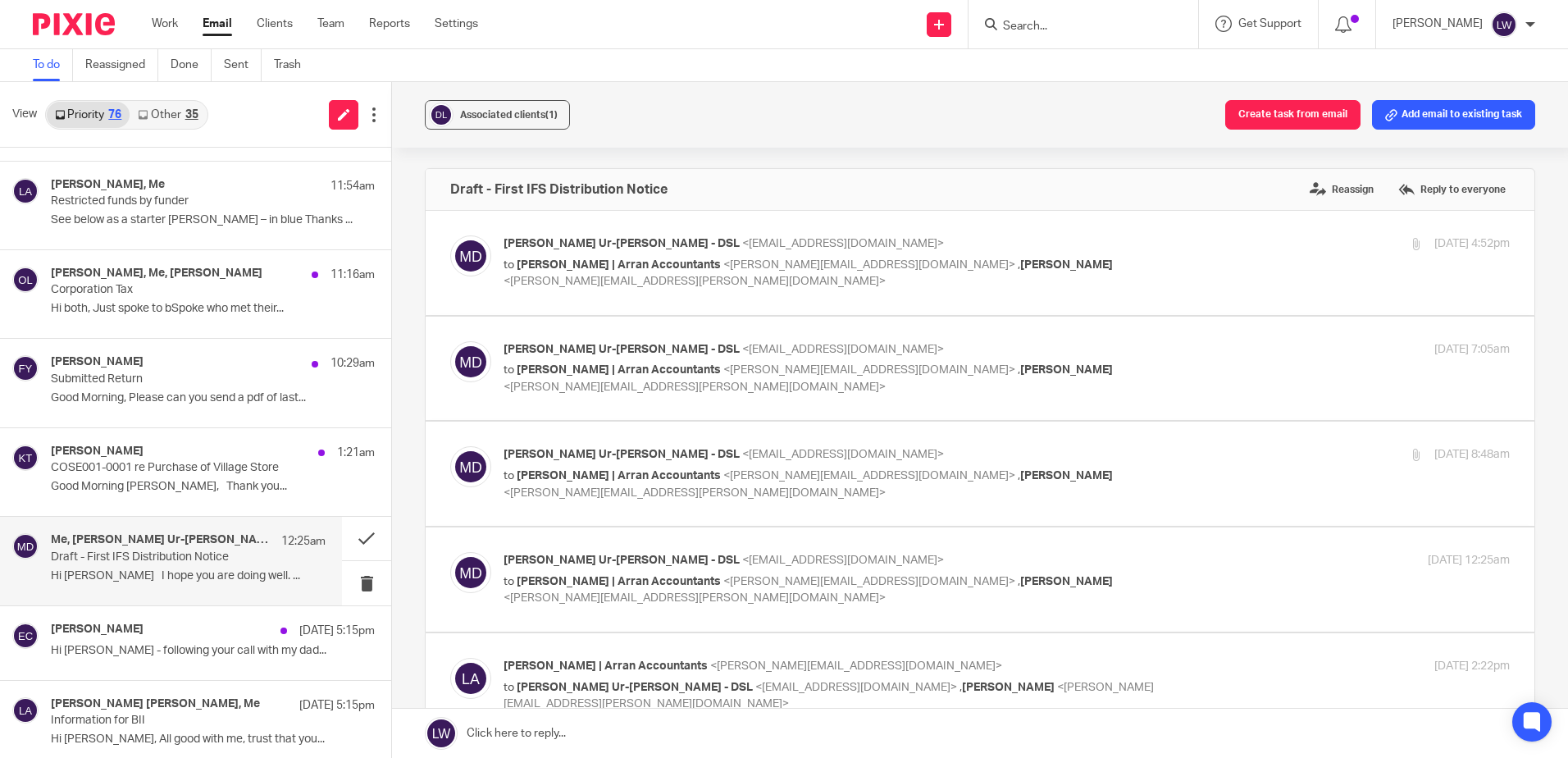
scroll to position [0, 0]
drag, startPoint x: 167, startPoint y: 551, endPoint x: 250, endPoint y: 460, distance: 123.2
click at [167, 551] on p "Draft - First IFS Distribution Notice" at bounding box center [161, 557] width 220 height 14
click at [516, 101] on button "Associated clients (1)" at bounding box center [497, 114] width 145 height 29
click at [689, 97] on div "Associated clients (1) Create task from email Add email to existing task" at bounding box center [980, 114] width 1176 height 66
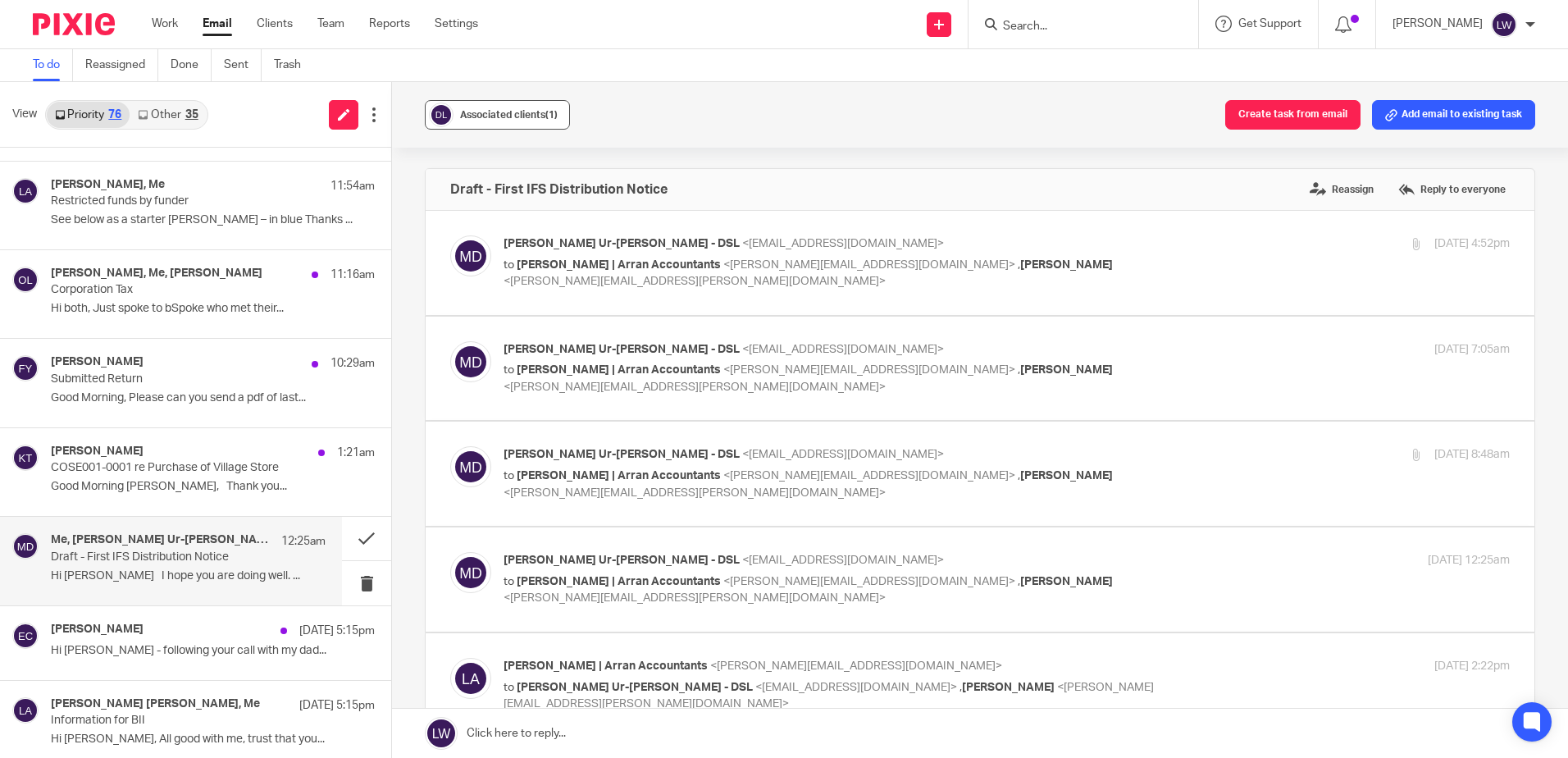
click at [494, 119] on span "Associated clients (1)" at bounding box center [508, 115] width 97 height 10
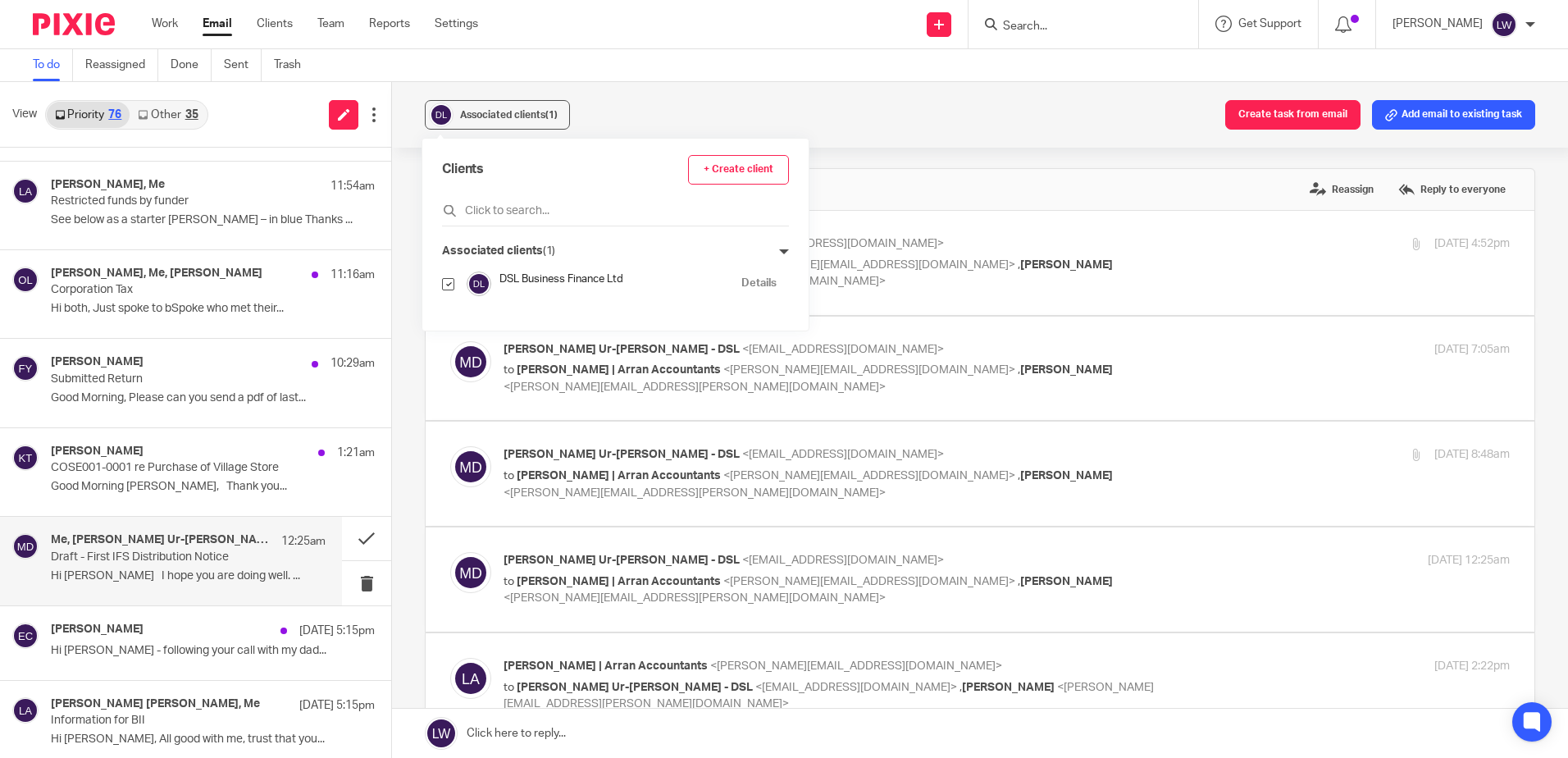
click at [446, 281] on input "checkbox" at bounding box center [448, 284] width 12 height 12
checkbox input "false"
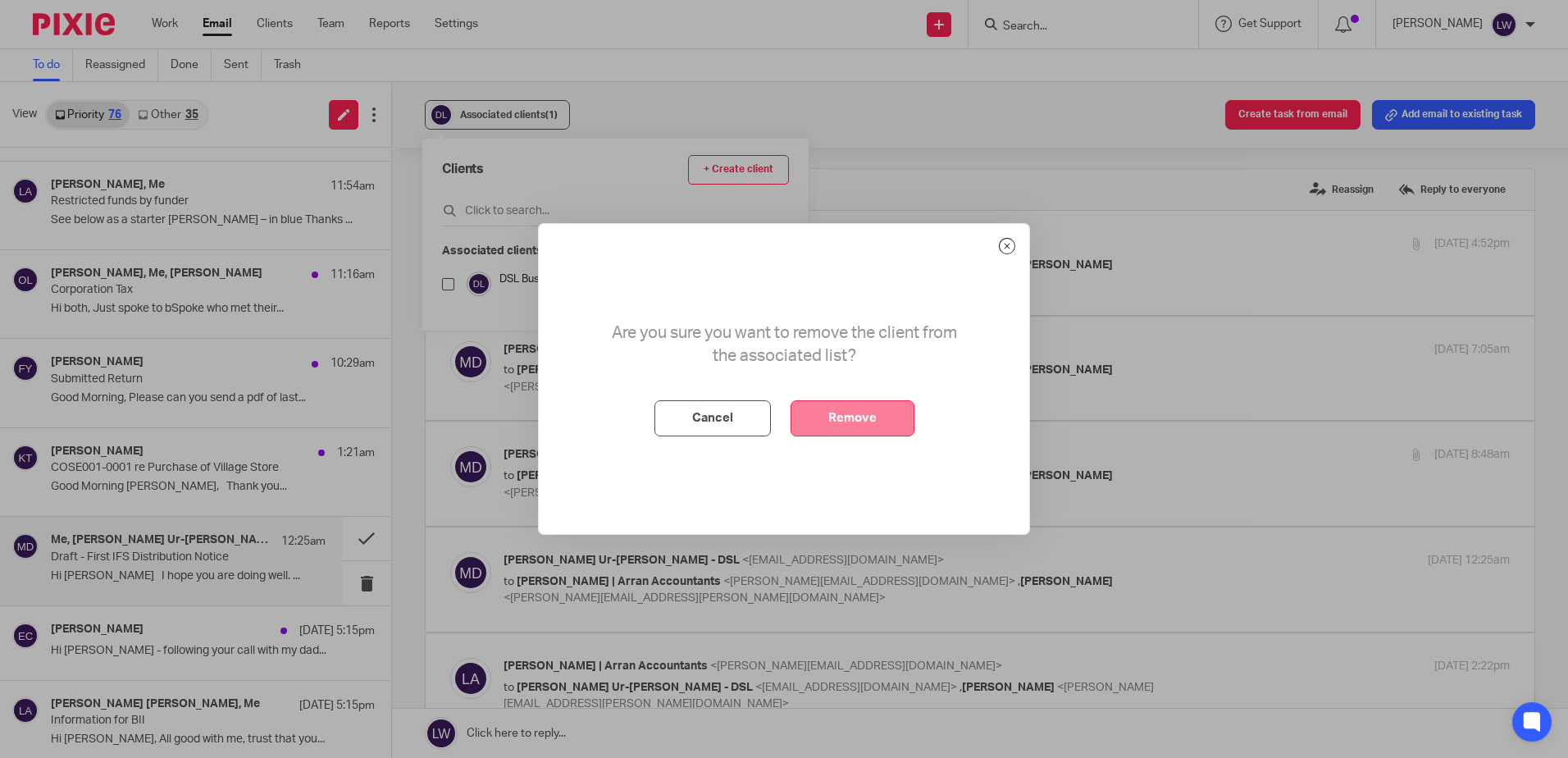
click at [834, 417] on button "Remove" at bounding box center [852, 418] width 124 height 36
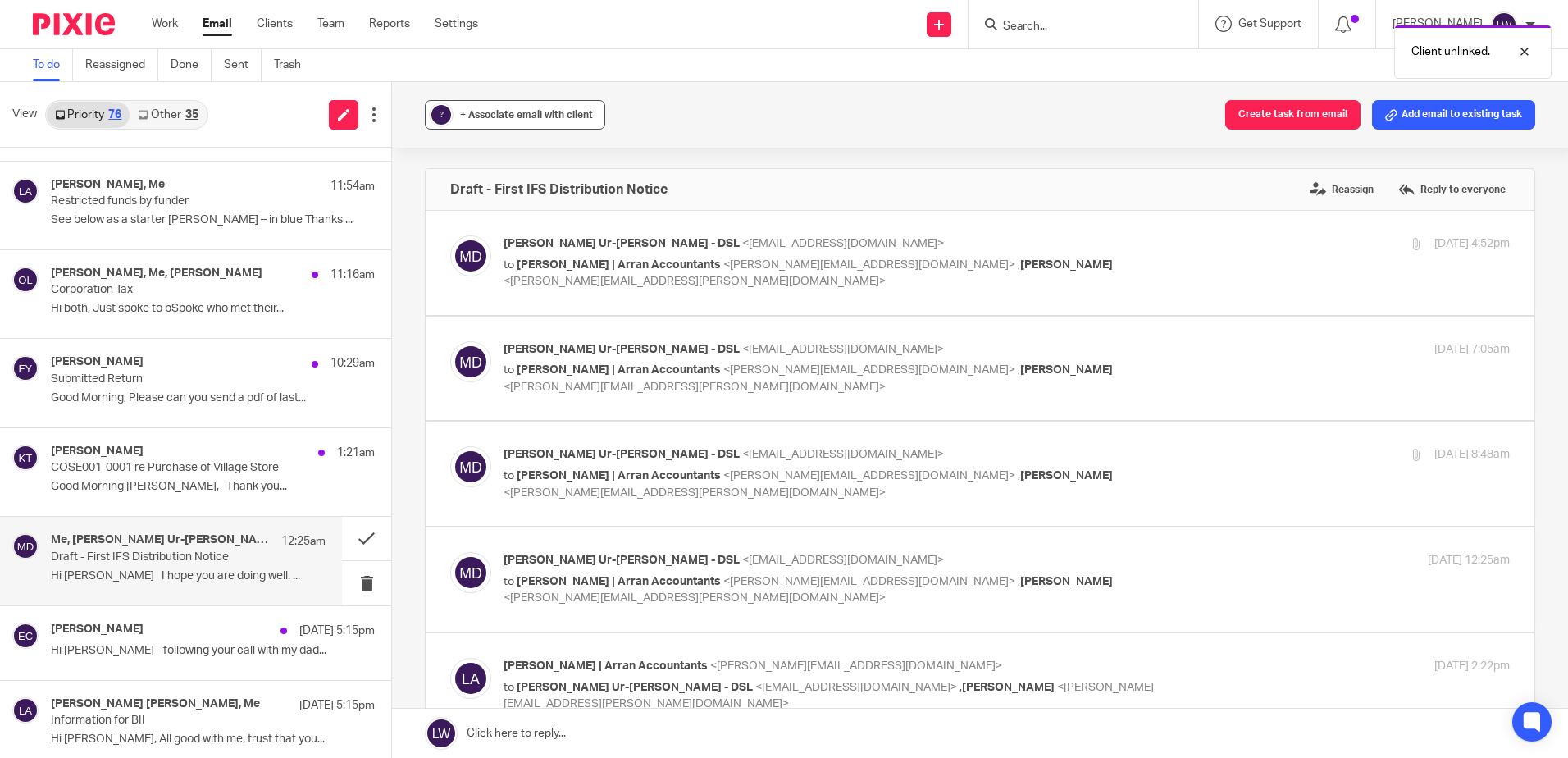
click at [515, 117] on span "+ Associate email with client" at bounding box center [526, 115] width 133 height 10
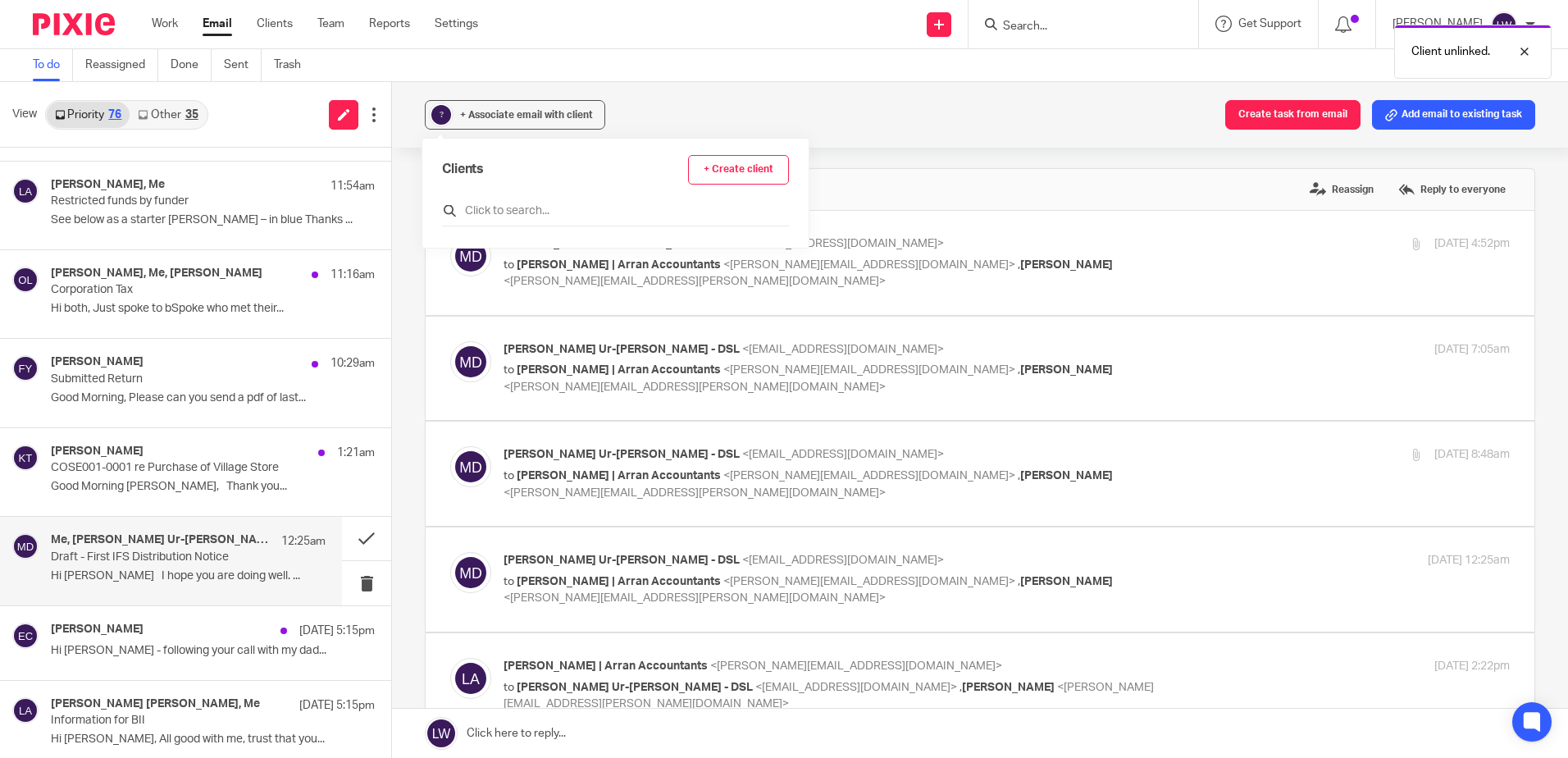
click at [505, 202] on input "text" at bounding box center [615, 211] width 347 height 17
type input "IFS"
click at [449, 285] on input "checkbox" at bounding box center [448, 284] width 12 height 12
checkbox input "true"
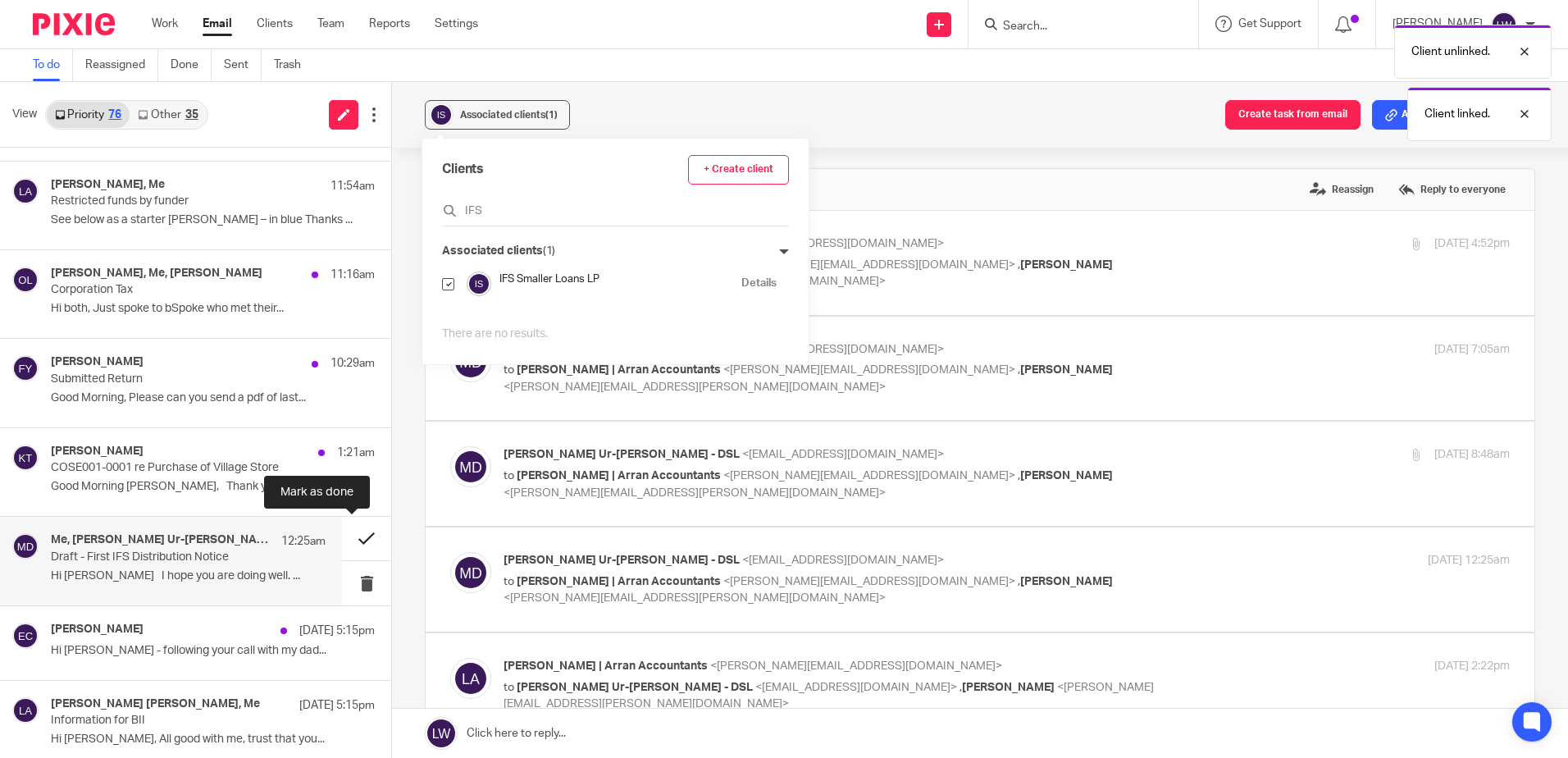
click at [350, 539] on button at bounding box center [366, 538] width 49 height 43
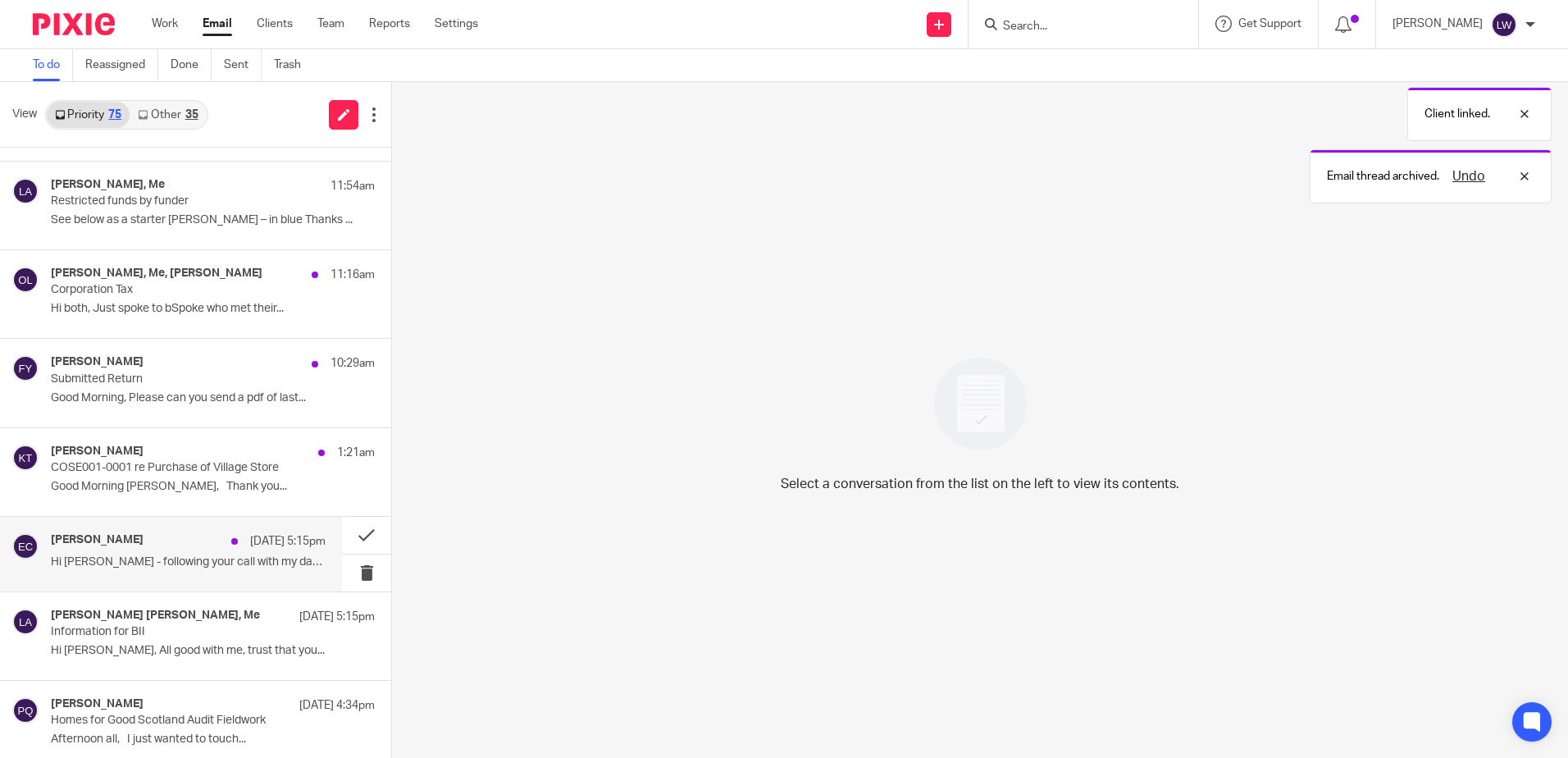
click at [132, 557] on p "Hi Lorna - following your call with my dad..." at bounding box center [188, 562] width 275 height 14
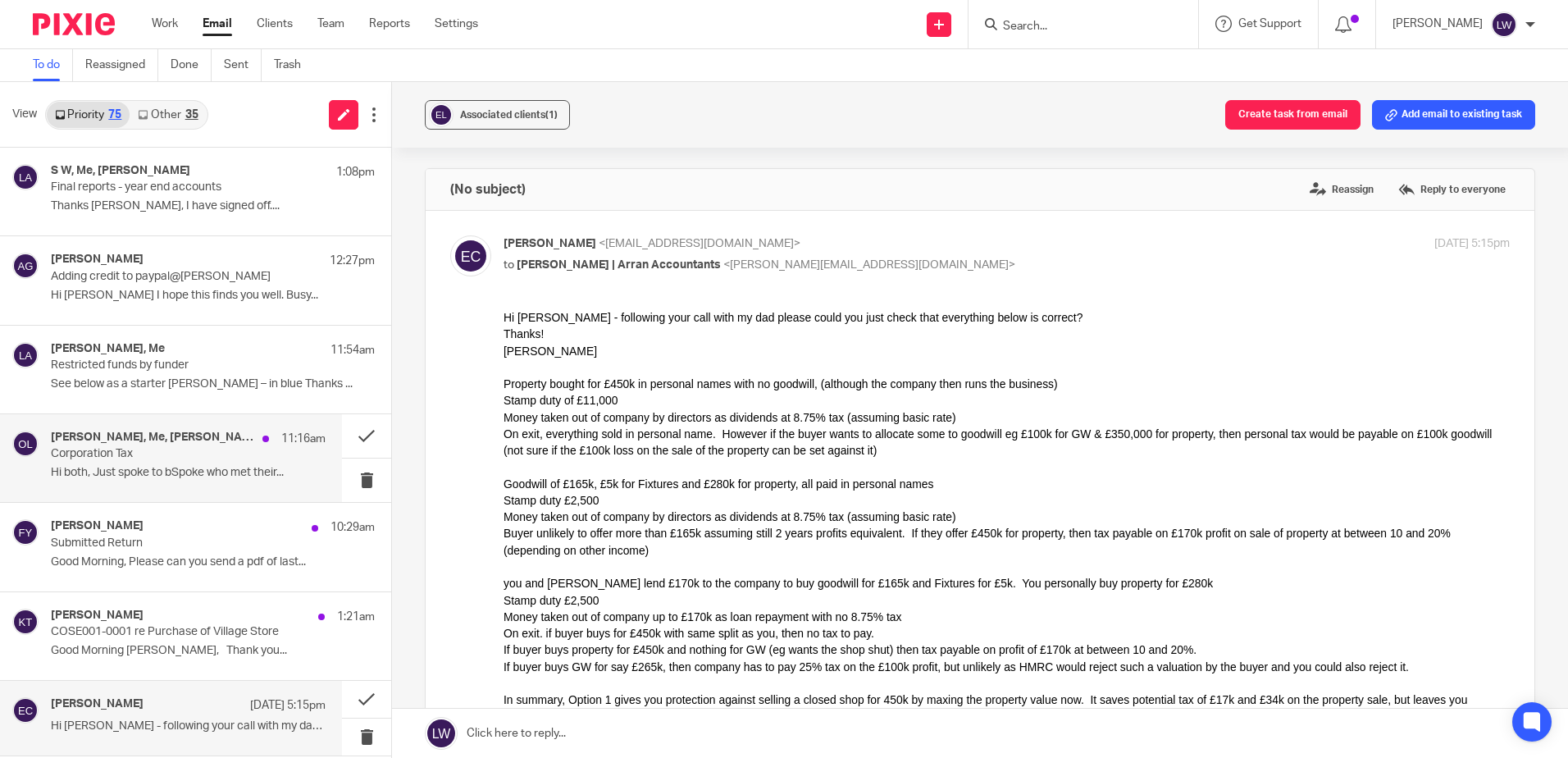
click at [121, 451] on p "Corporation Tax" at bounding box center [161, 454] width 220 height 14
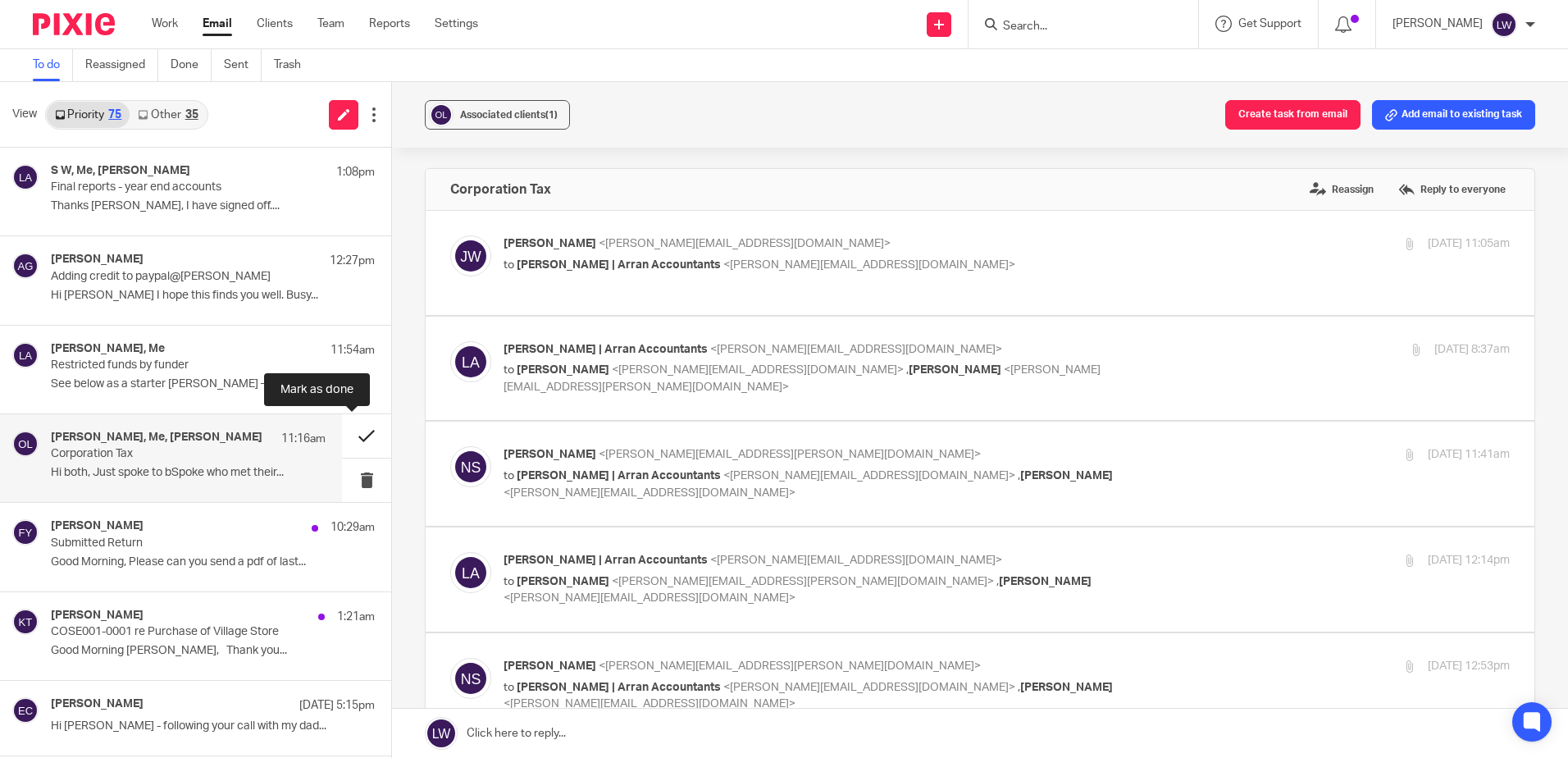
click at [350, 434] on button at bounding box center [366, 436] width 49 height 43
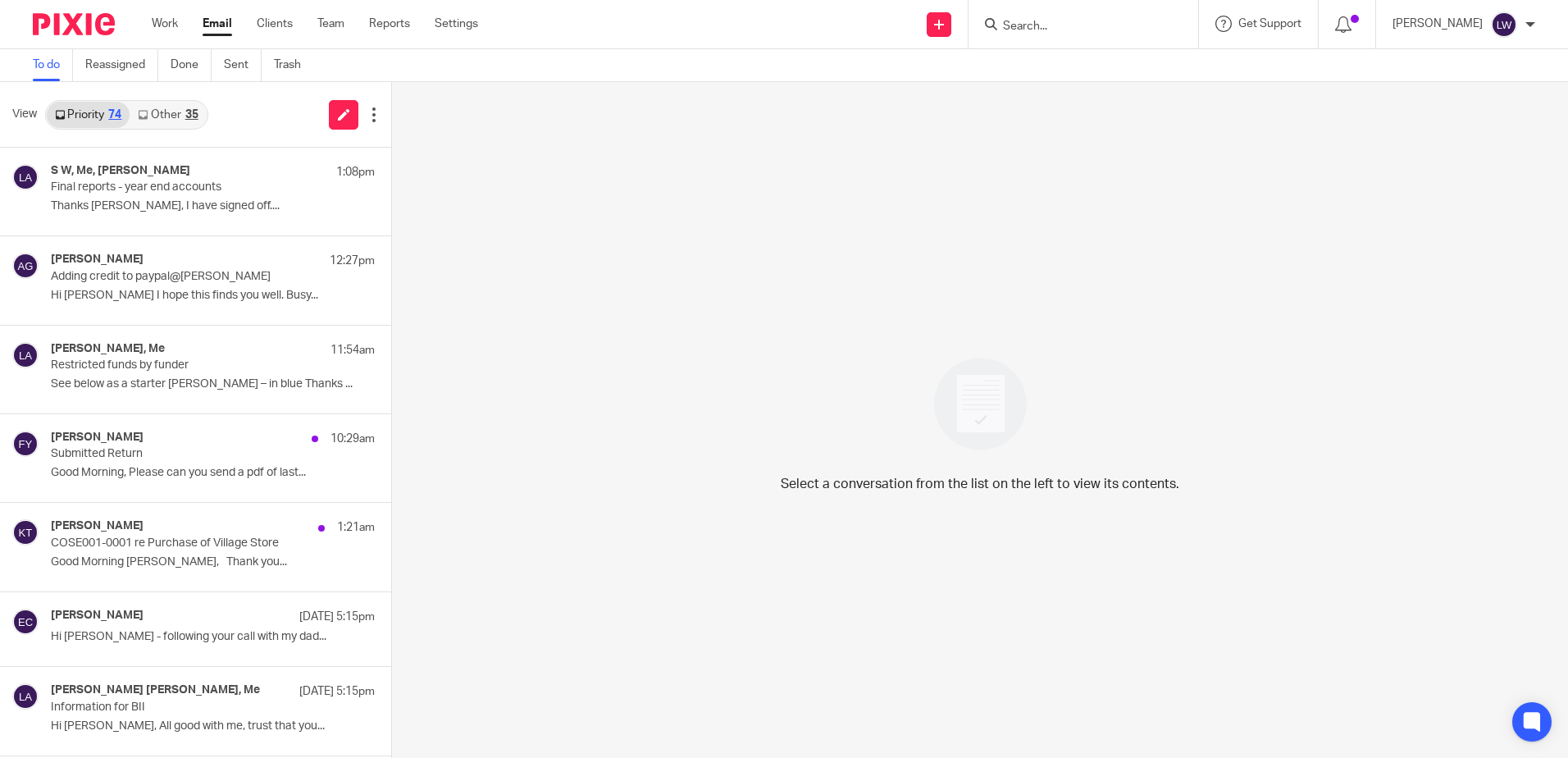
click at [1076, 25] on input "Search" at bounding box center [1074, 27] width 147 height 15
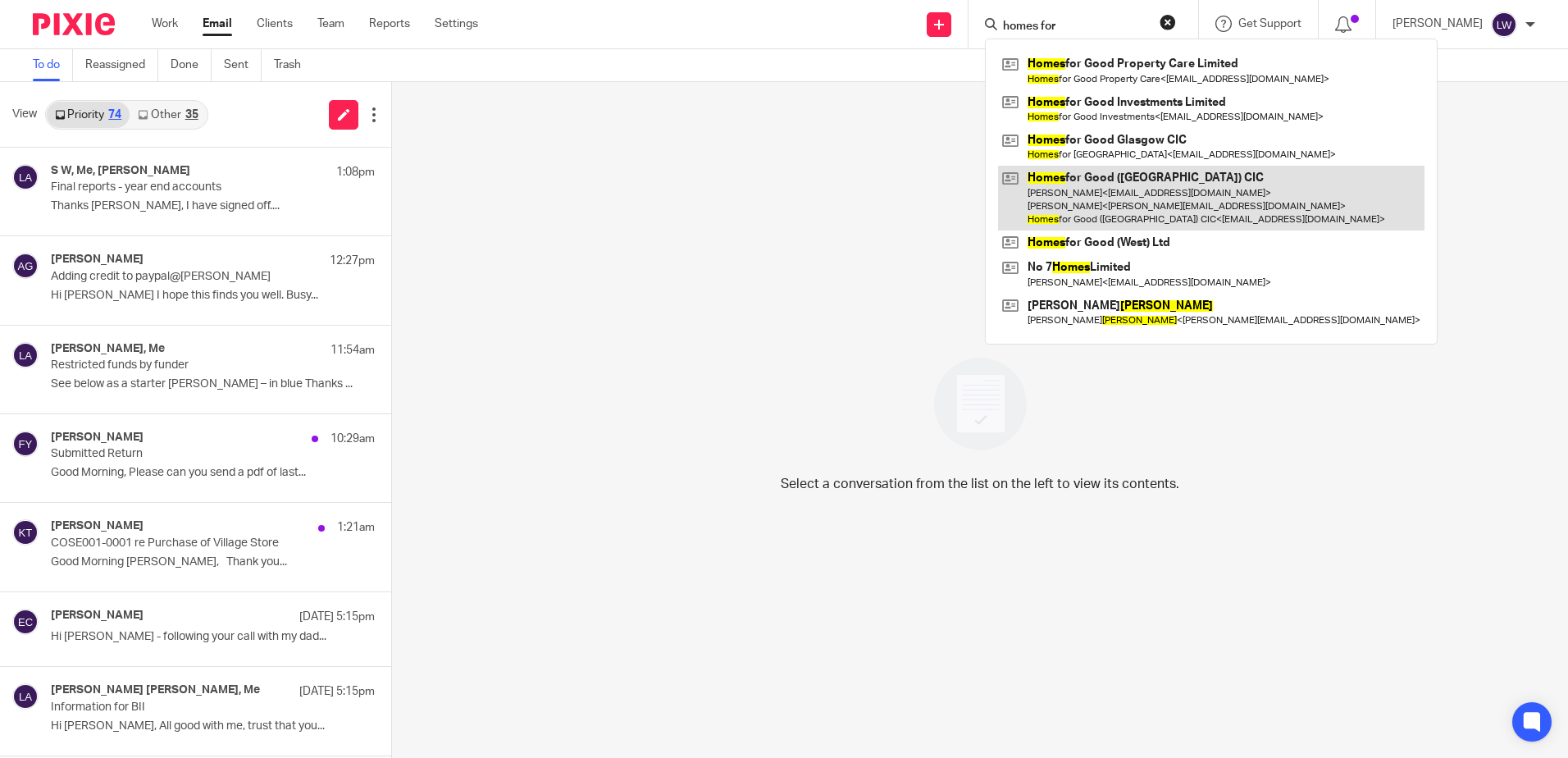
type input "homes for"
click at [1164, 205] on link at bounding box center [1211, 198] width 426 height 65
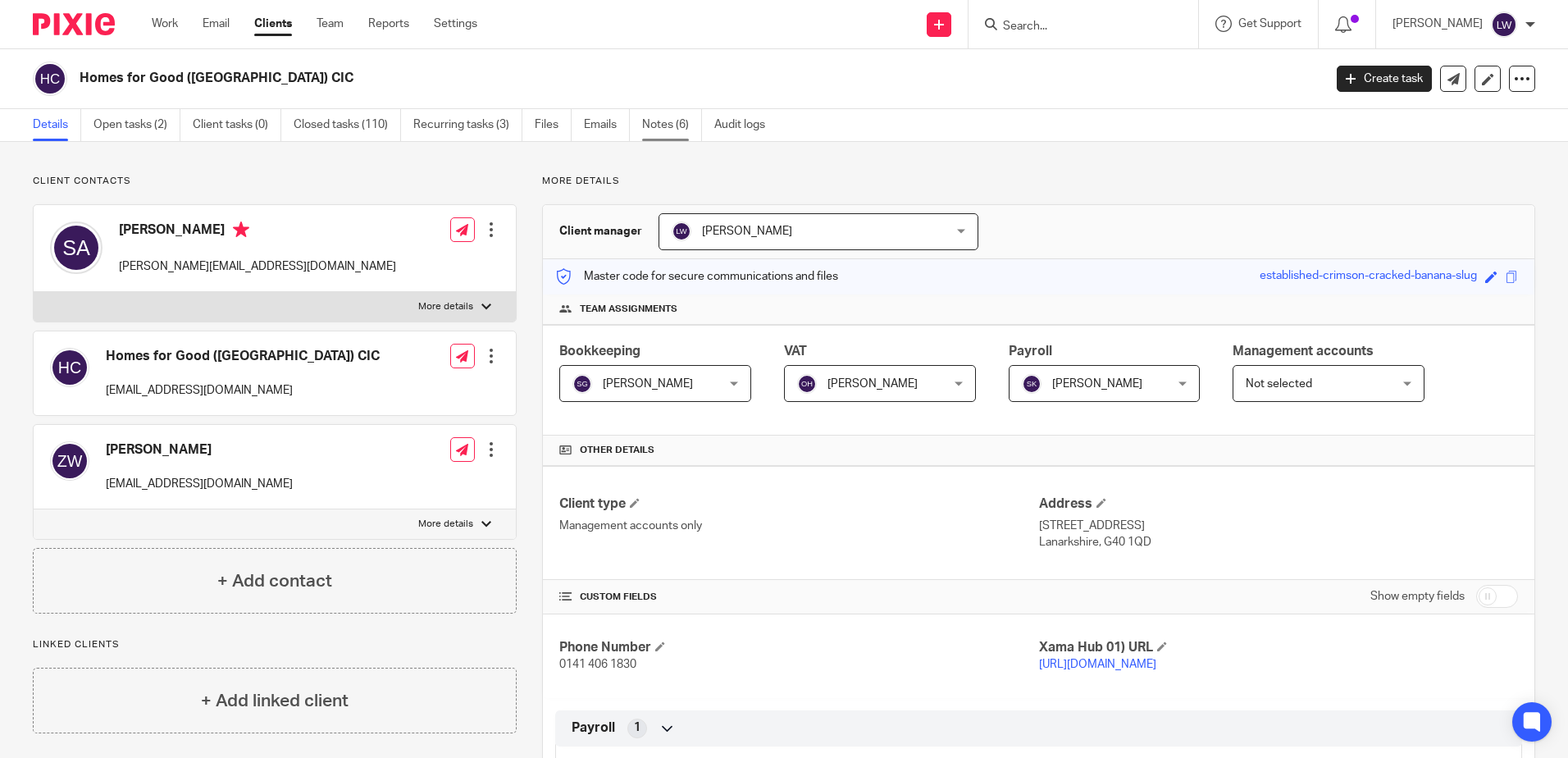
click at [660, 129] on link "Notes (6)" at bounding box center [672, 125] width 60 height 32
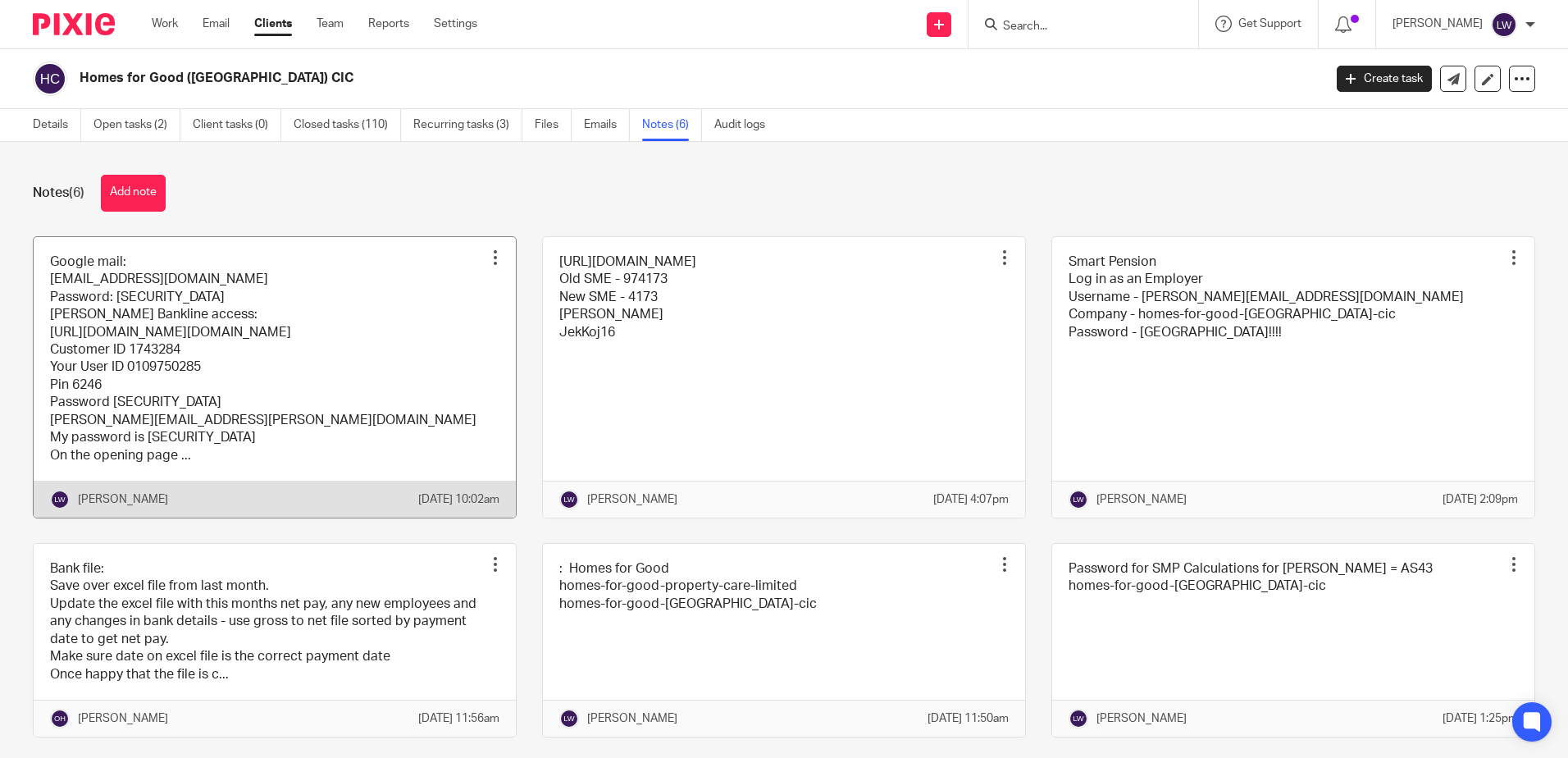
click at [381, 358] on link at bounding box center [274, 377] width 482 height 281
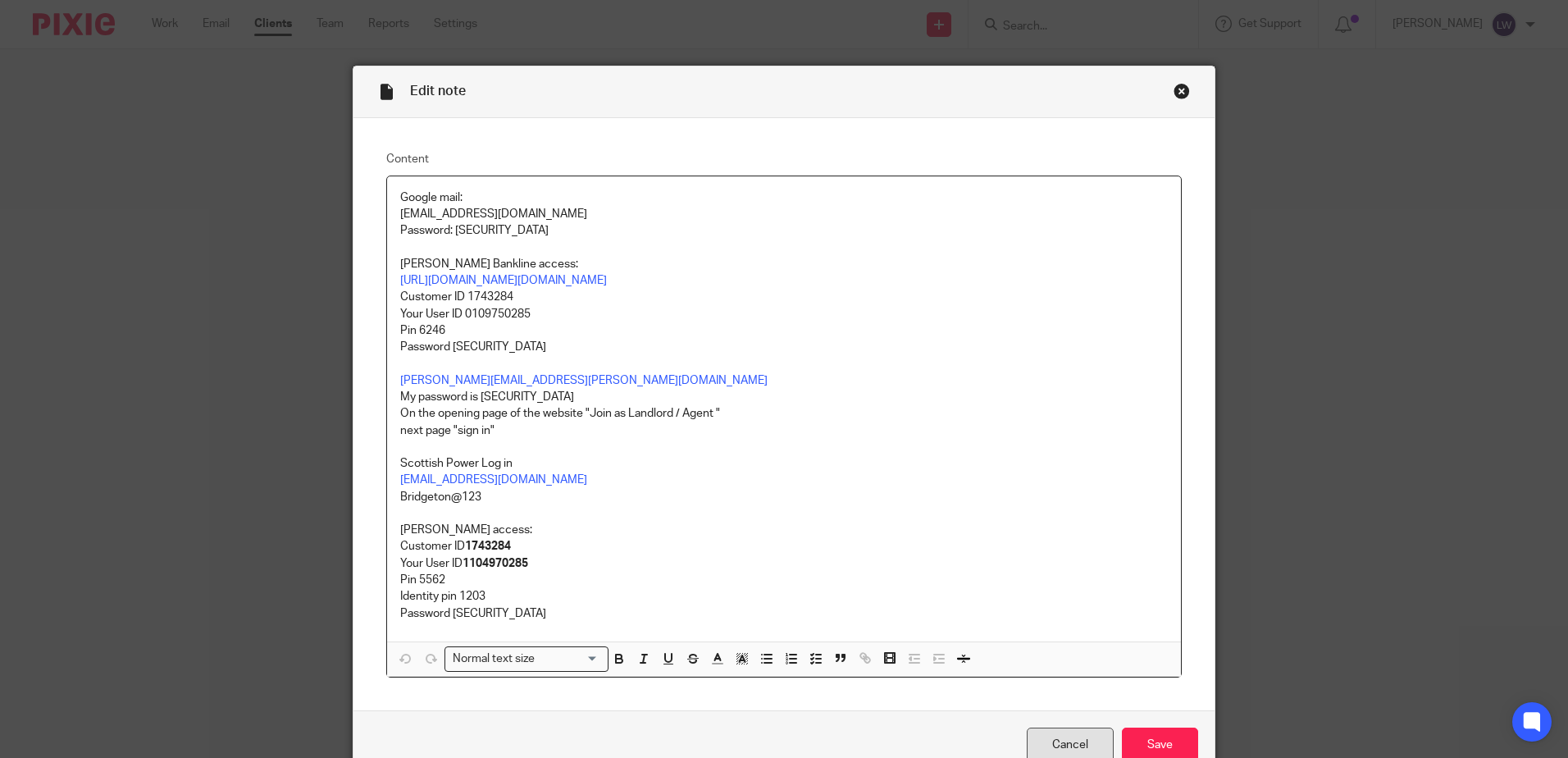
click at [1058, 741] on link "Cancel" at bounding box center [1070, 745] width 87 height 35
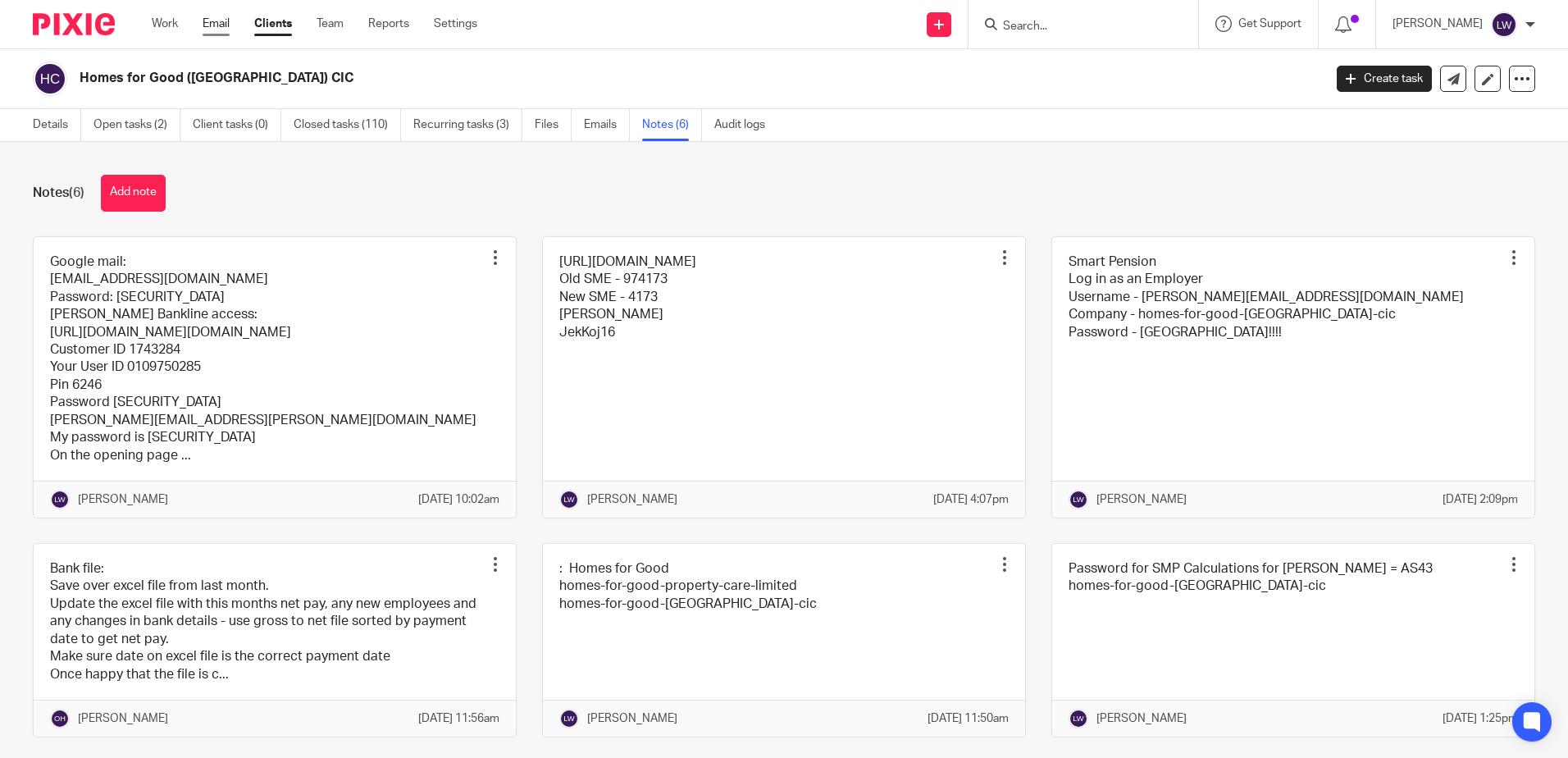
click at [217, 27] on link "Email" at bounding box center [216, 24] width 27 height 17
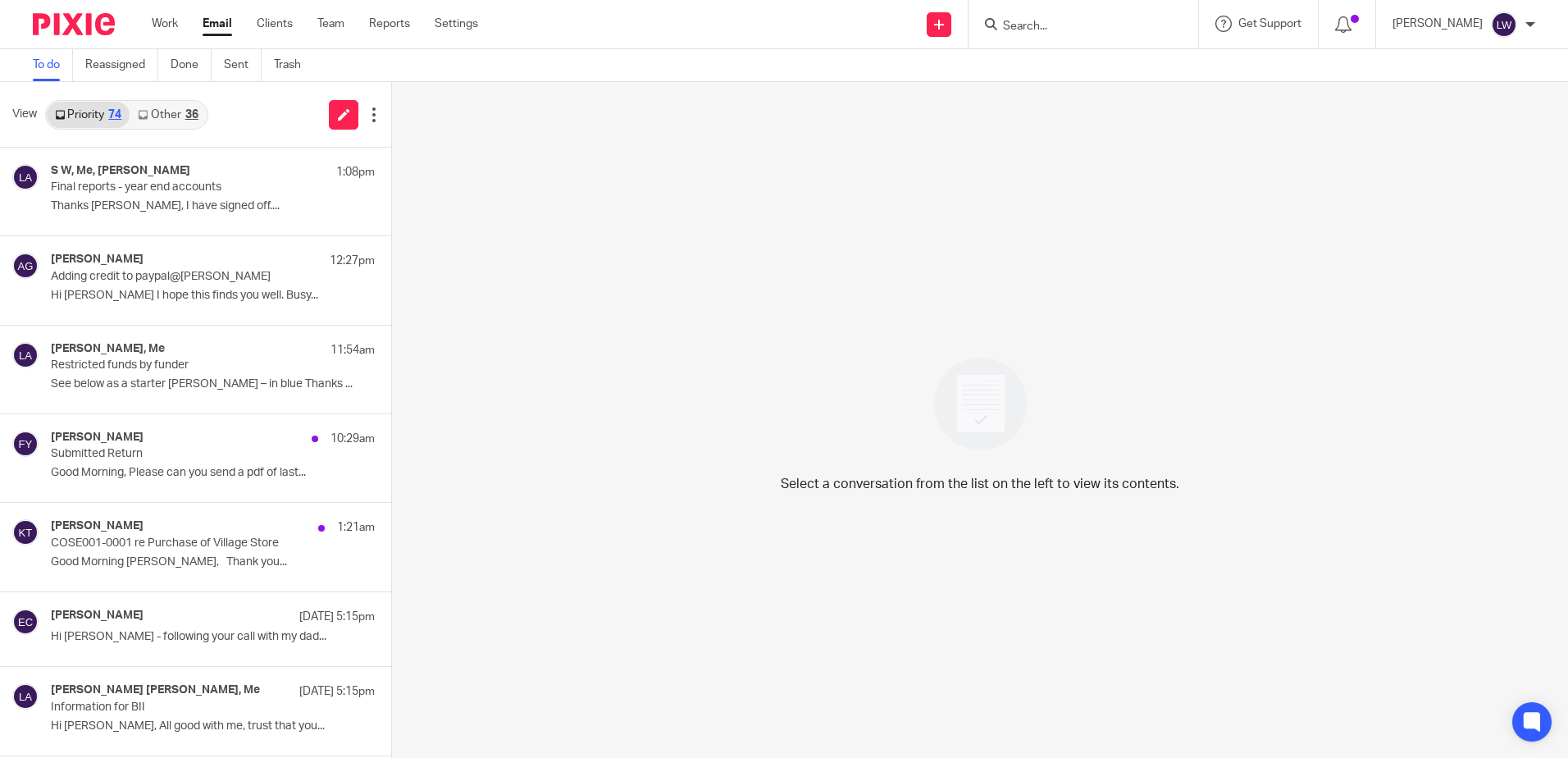
click at [177, 122] on link "Other 36" at bounding box center [168, 115] width 77 height 27
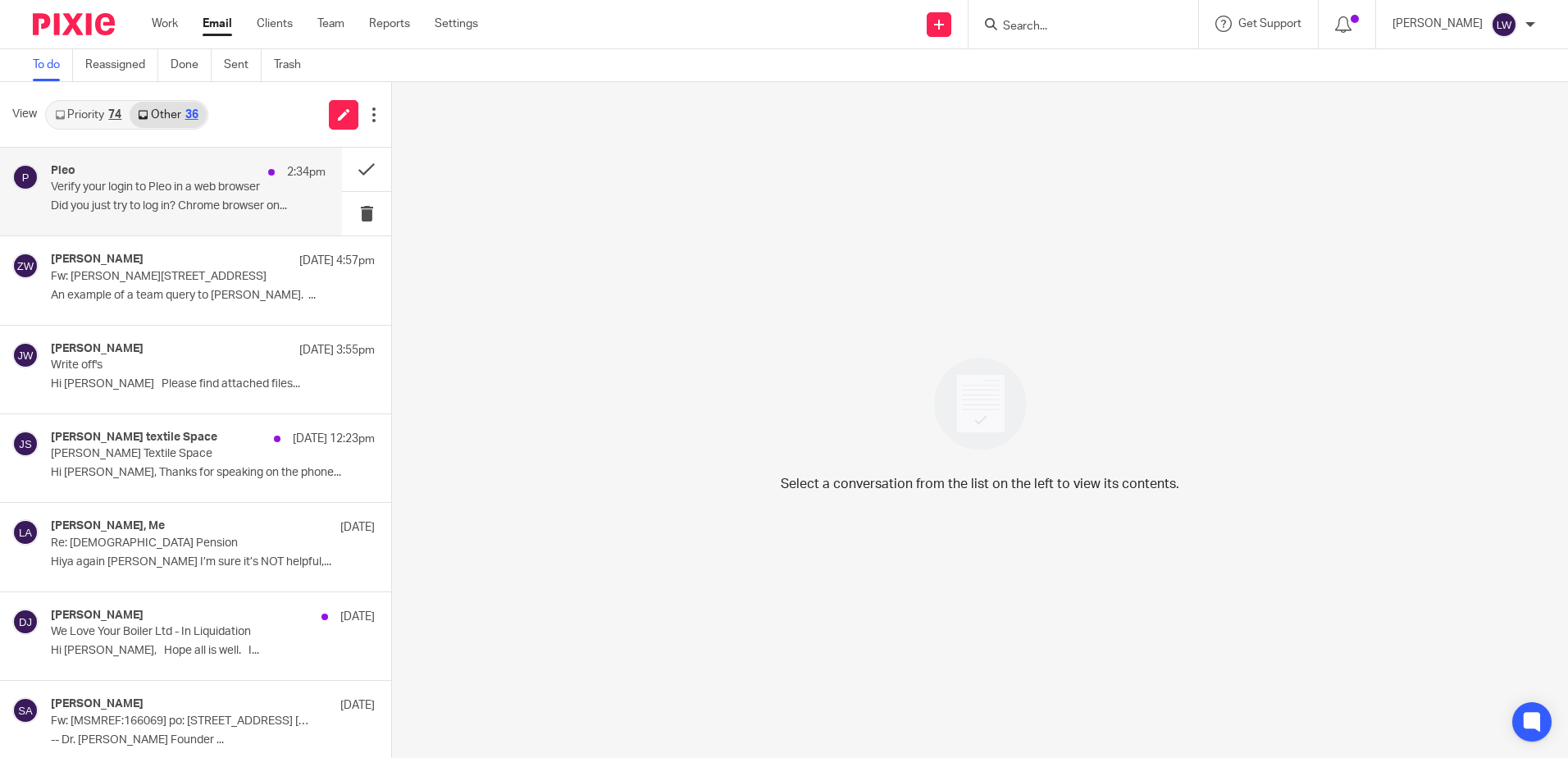
click at [177, 187] on p "Verify your login to Pleo in a web browser" at bounding box center [161, 187] width 220 height 14
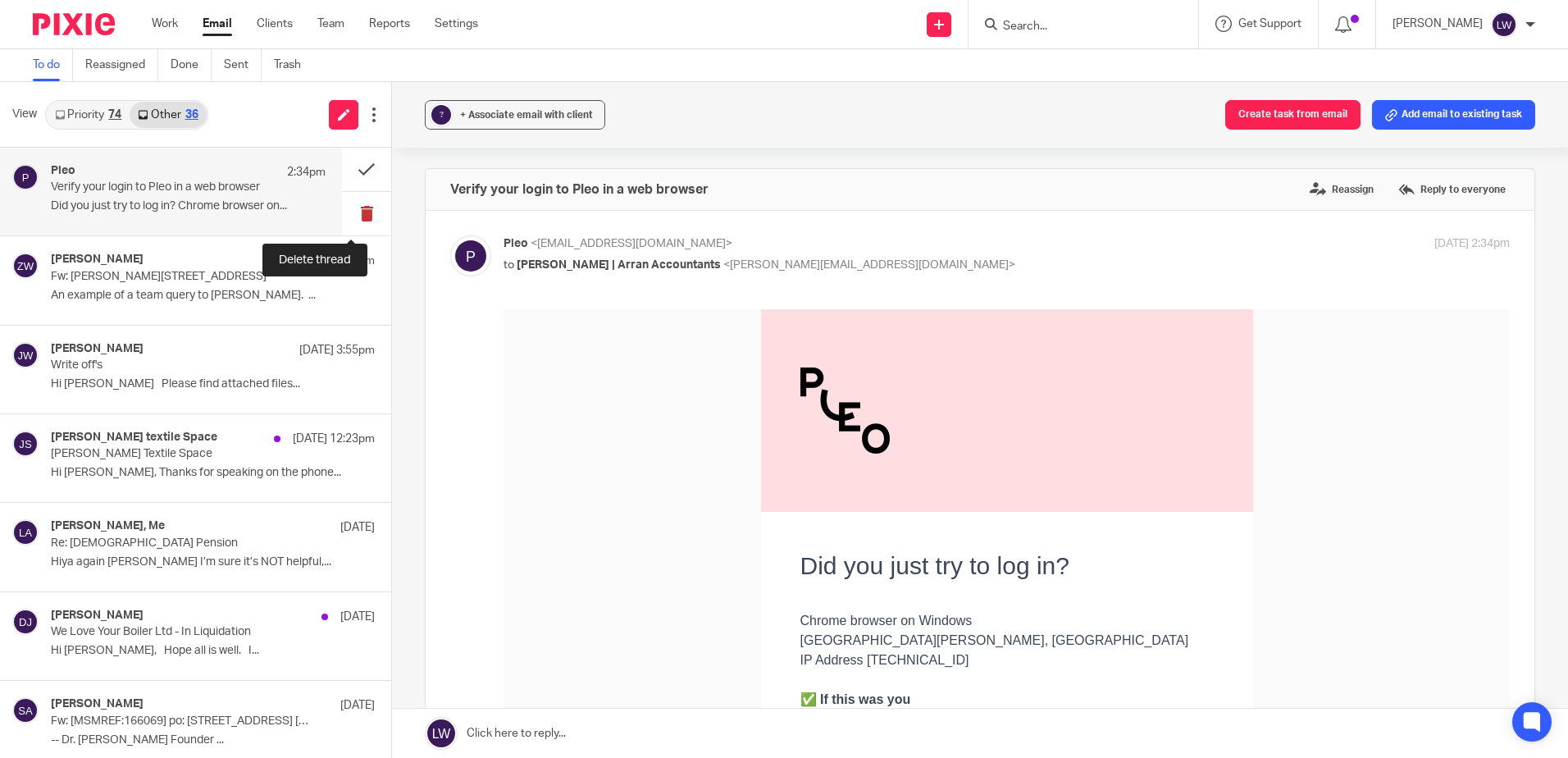
click at [350, 212] on button at bounding box center [366, 213] width 49 height 43
